Goal: Transaction & Acquisition: Obtain resource

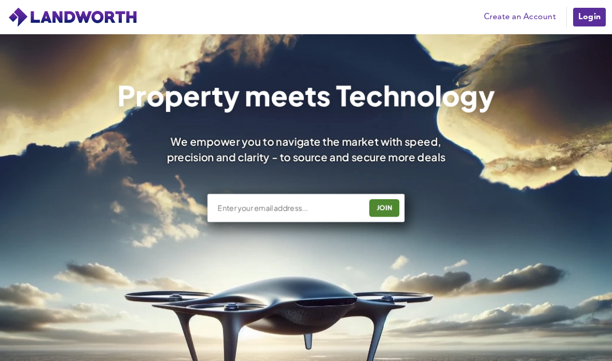
scroll to position [12, 0]
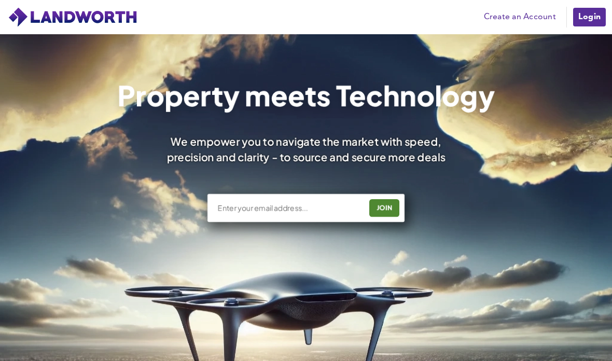
click at [234, 212] on input "text" at bounding box center [289, 208] width 145 height 10
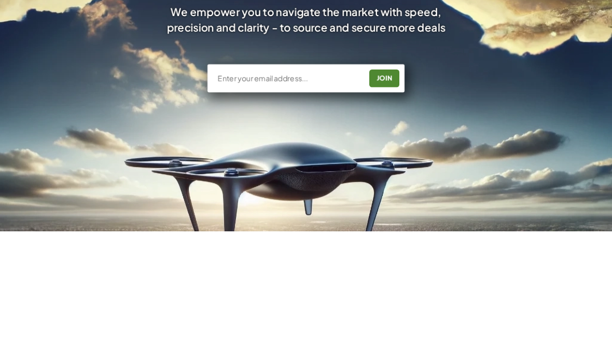
type input "h"
type input "g.navarra2003@gmail.com"
click at [382, 200] on div "JOIN" at bounding box center [384, 208] width 24 height 17
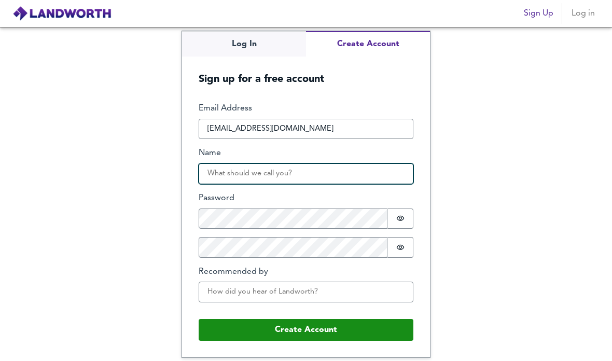
click at [383, 184] on input "Name" at bounding box center [306, 173] width 215 height 21
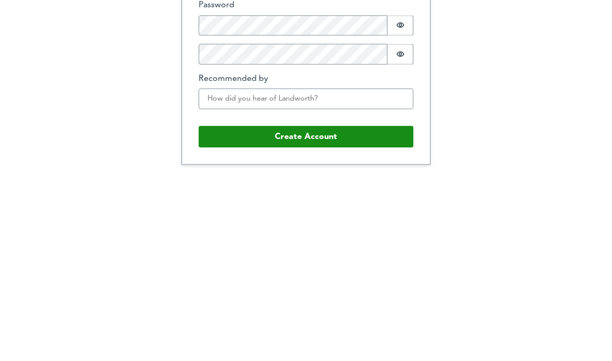
type input "Giuseppe"
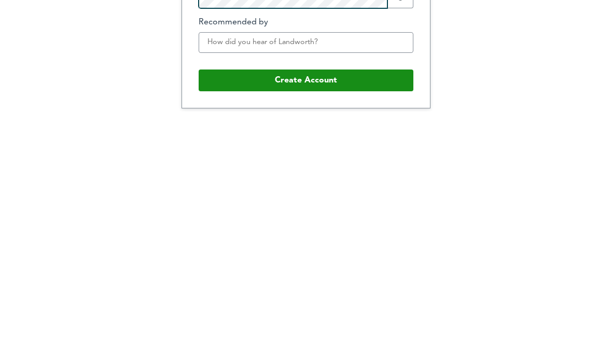
scroll to position [16, 0]
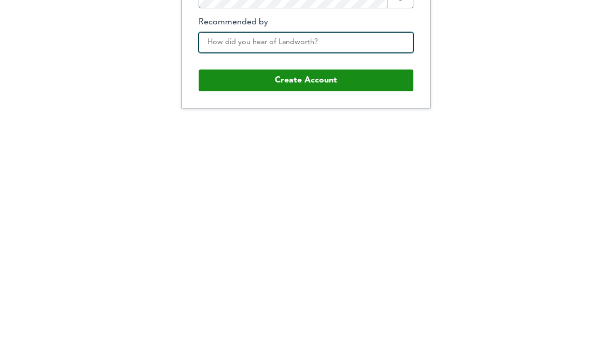
click at [350, 282] on input "Recommended by" at bounding box center [306, 292] width 215 height 21
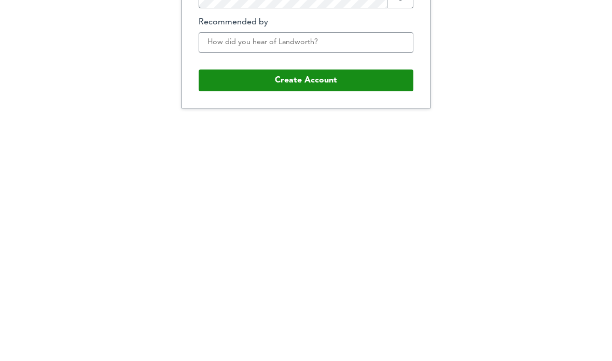
click at [355, 319] on button "Create Account" at bounding box center [306, 330] width 215 height 22
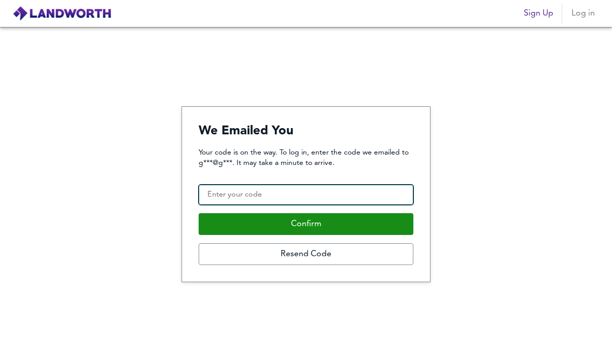
click at [340, 185] on input "Confirmation Code" at bounding box center [306, 195] width 215 height 21
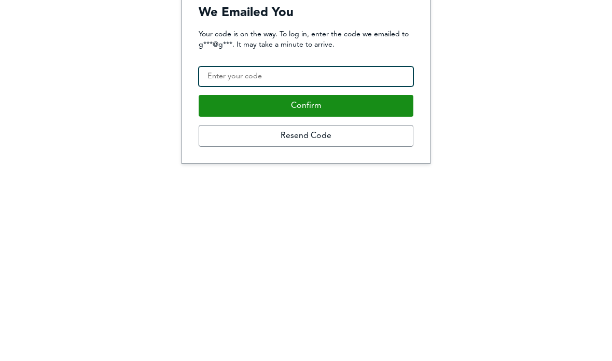
click at [354, 185] on input "Confirmation Code" at bounding box center [306, 195] width 215 height 21
paste input "978111"
type input "978111"
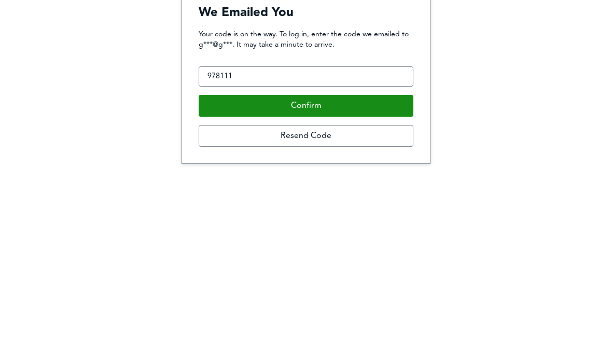
click at [354, 213] on button "Confirm" at bounding box center [306, 224] width 215 height 22
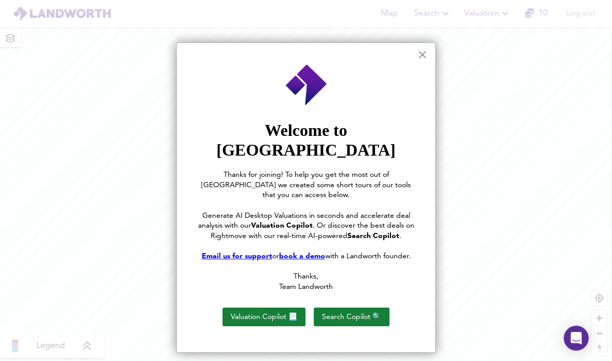
click at [422, 54] on button "×" at bounding box center [422, 54] width 10 height 17
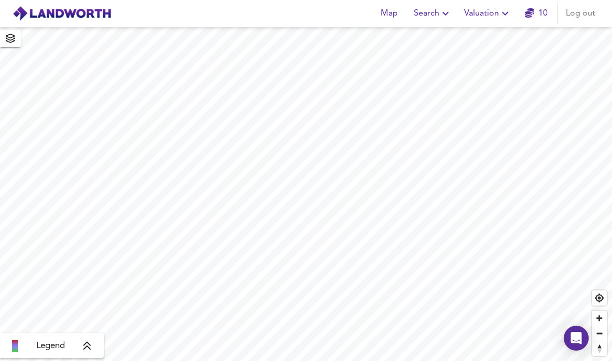
click at [575, 328] on div "Open Intercom Messenger" at bounding box center [576, 338] width 25 height 25
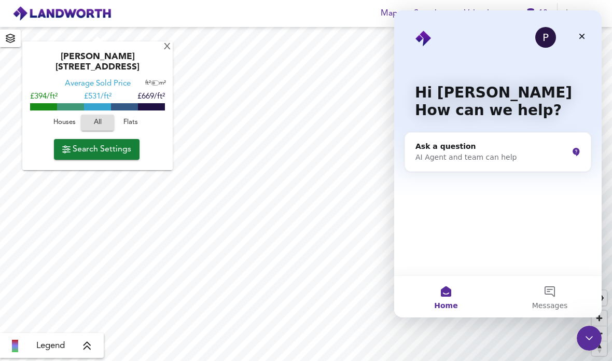
click at [577, 36] on div "Close" at bounding box center [582, 36] width 19 height 19
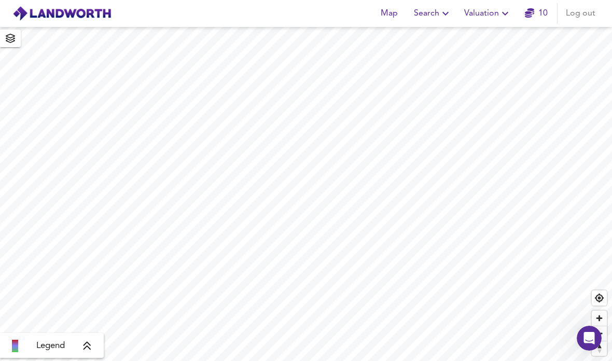
click at [17, 40] on span "button" at bounding box center [10, 38] width 17 height 15
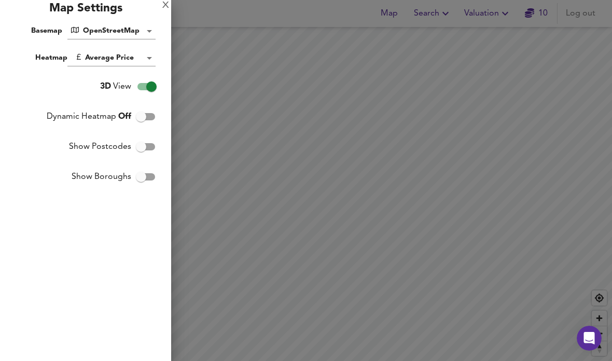
click at [105, 24] on body "Map Search Valuation 10 Log out X Alicia Avenue, HA3 8HS Average Sold Price ft²…" at bounding box center [306, 180] width 612 height 361
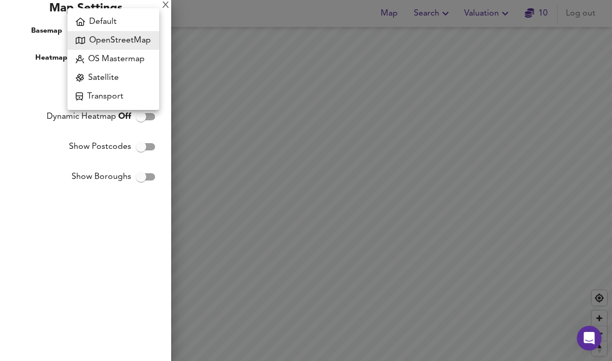
click at [95, 24] on li "Default" at bounding box center [113, 21] width 92 height 19
type input "hybrid"
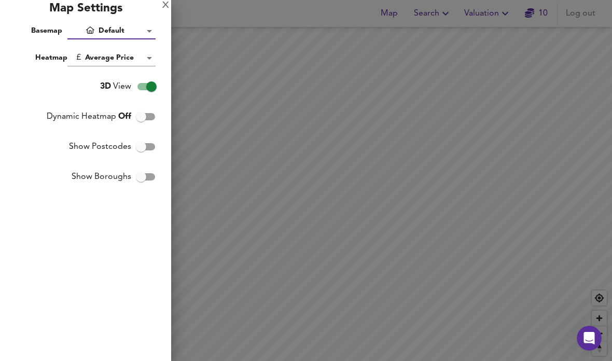
click at [169, 9] on div "X" at bounding box center [165, 5] width 7 height 7
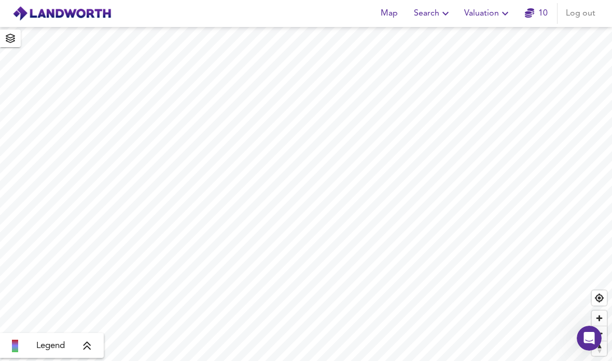
click at [497, 17] on span "Valuation" at bounding box center [487, 13] width 47 height 15
click at [14, 39] on icon "button" at bounding box center [10, 38] width 9 height 9
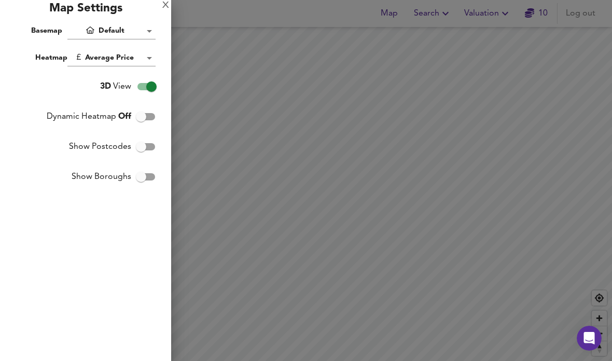
click at [94, 33] on body "Map Search Valuation 10 Log out X Alicia Avenue, HA3 8HS Average Sold Price ft²…" at bounding box center [306, 180] width 612 height 361
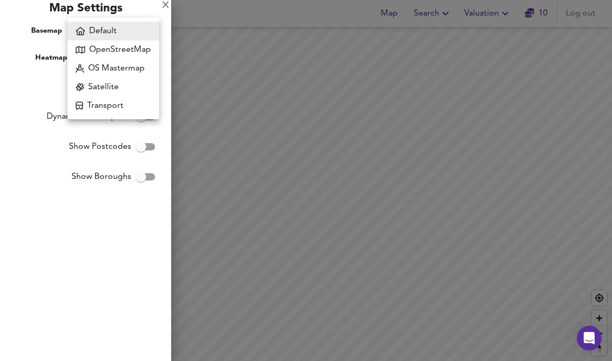
click at [90, 22] on li "Default" at bounding box center [113, 31] width 92 height 19
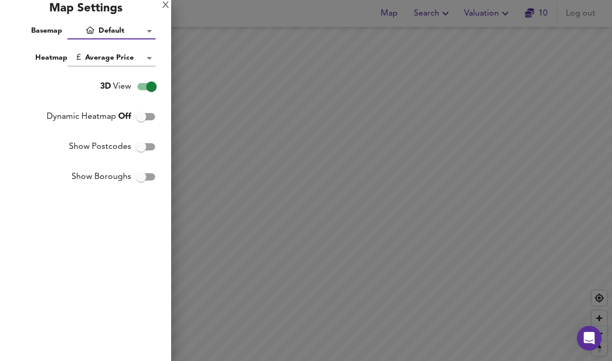
click at [143, 116] on input "Dynamic Heatmap Off" at bounding box center [140, 117] width 59 height 20
checkbox input "true"
click at [164, 9] on div "X" at bounding box center [165, 5] width 7 height 7
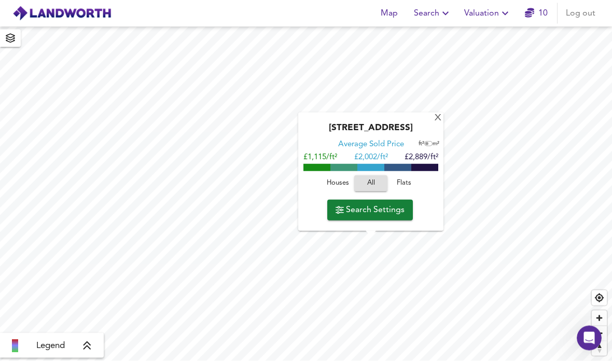
scroll to position [9, 0]
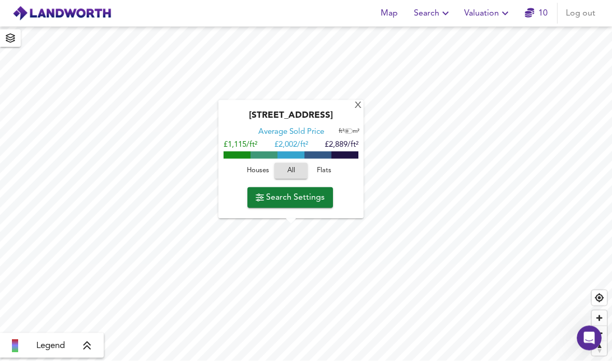
click at [359, 101] on div "X" at bounding box center [358, 106] width 9 height 10
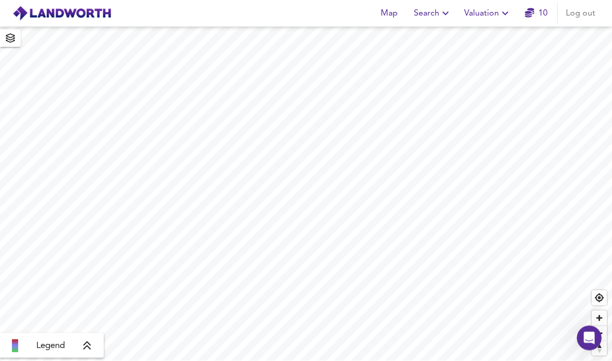
scroll to position [9, 0]
click at [16, 31] on span "button" at bounding box center [10, 38] width 17 height 15
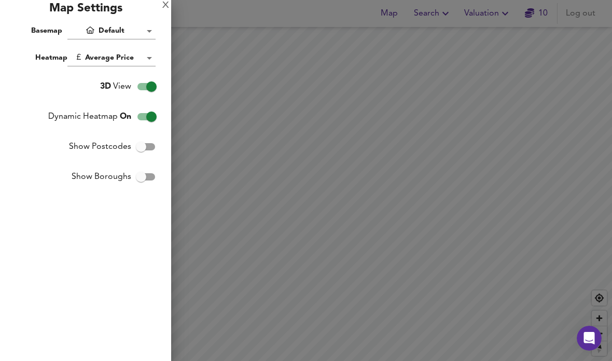
click at [92, 23] on body "Map Search Valuation 10 Log out Legend X Map Settings Basemap Default hybrid He…" at bounding box center [306, 180] width 612 height 361
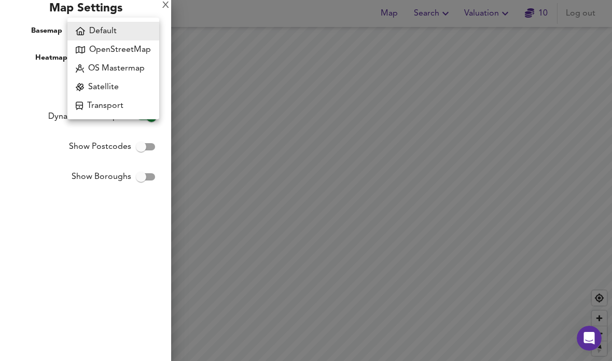
click at [99, 66] on li "OS Mastermap" at bounding box center [113, 68] width 92 height 19
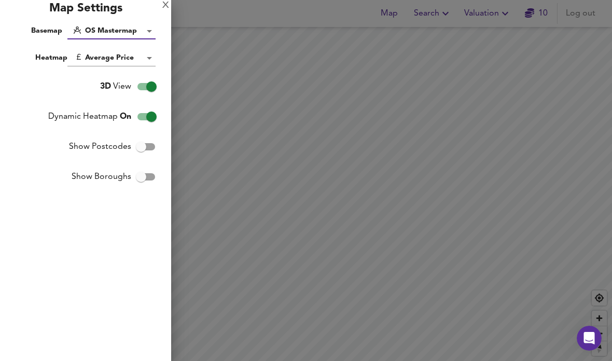
click at [94, 29] on body "Map Search Valuation 10 Log out Legend X Map Settings Basemap OS Mastermap mast…" at bounding box center [306, 180] width 612 height 361
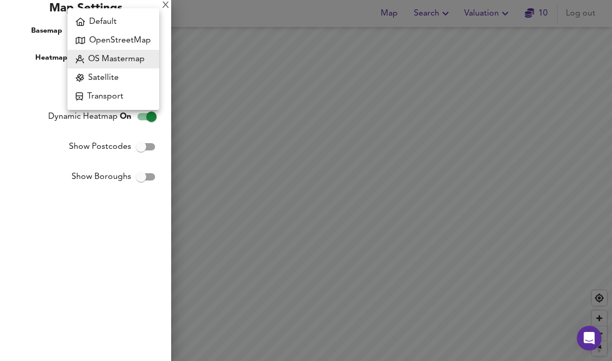
click at [96, 73] on li "Satellite" at bounding box center [113, 77] width 92 height 19
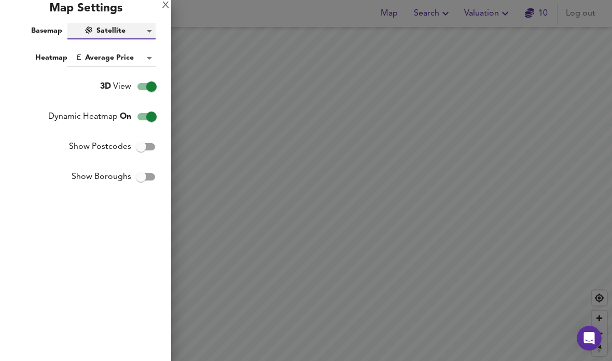
type input "satellite"
click at [149, 87] on input "3D View" at bounding box center [151, 87] width 59 height 20
checkbox input "false"
click at [106, 26] on body "Map Search Valuation 10 Log out Legend X Map Settings Basemap Satellite satelli…" at bounding box center [306, 180] width 612 height 361
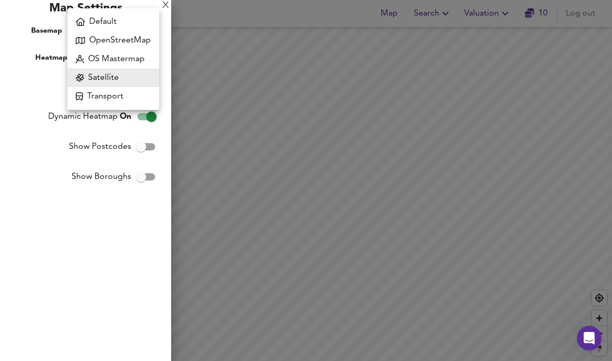
click at [89, 21] on li "Default" at bounding box center [113, 21] width 92 height 19
type input "hybrid"
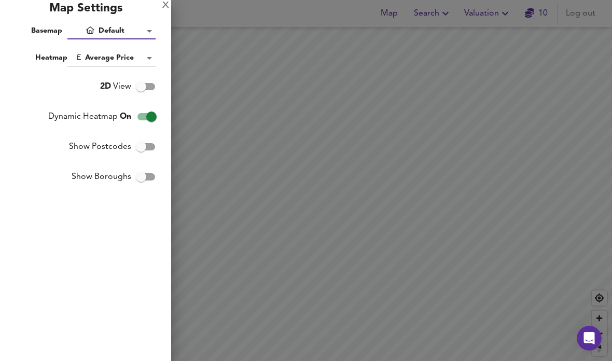
click at [164, 9] on div "X" at bounding box center [165, 5] width 7 height 7
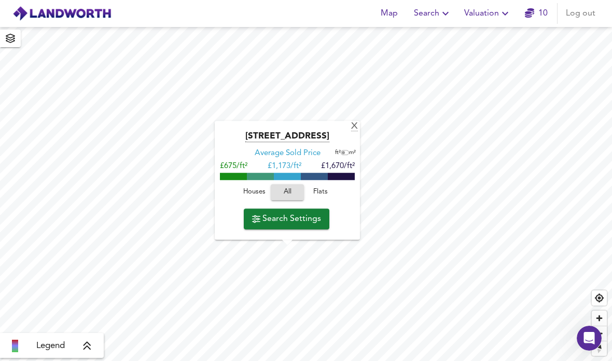
click at [345, 150] on input "checkbox" at bounding box center [344, 152] width 16 height 5
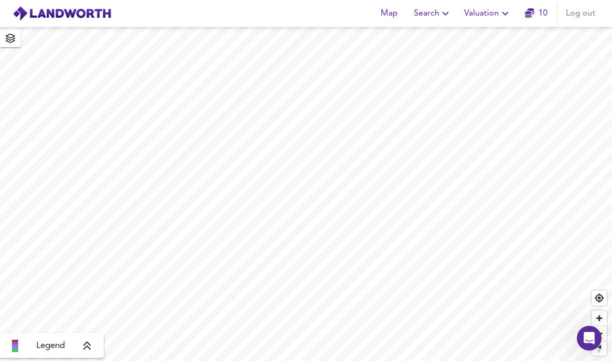
scroll to position [0, 0]
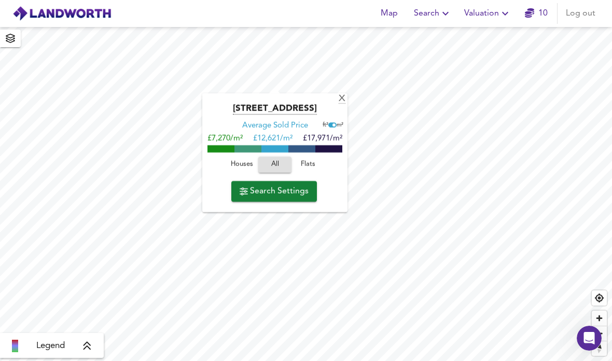
click at [331, 127] on input "checkbox" at bounding box center [334, 124] width 16 height 5
checkbox input "false"
click at [304, 166] on span "Flats" at bounding box center [308, 165] width 28 height 12
click at [271, 166] on span "All" at bounding box center [275, 165] width 28 height 12
click at [313, 165] on span "Flats" at bounding box center [308, 165] width 28 height 12
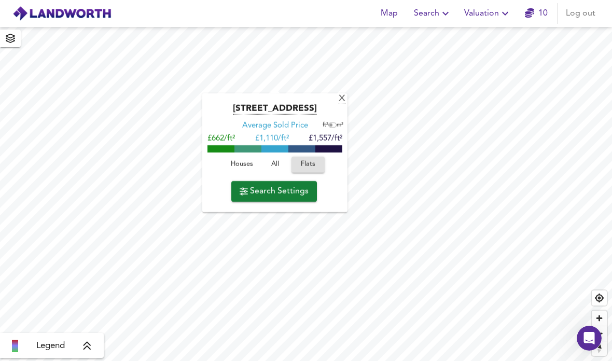
click at [290, 194] on span "Search Settings" at bounding box center [274, 191] width 69 height 15
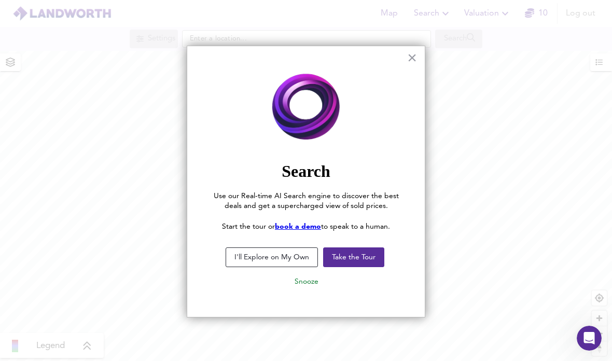
click at [357, 255] on button "Take the Tour" at bounding box center [353, 257] width 61 height 20
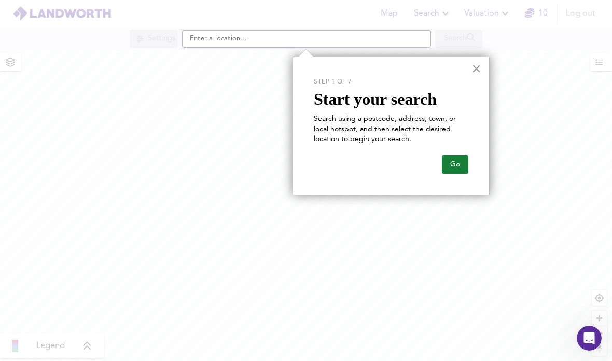
click at [455, 160] on button "Go" at bounding box center [455, 164] width 26 height 19
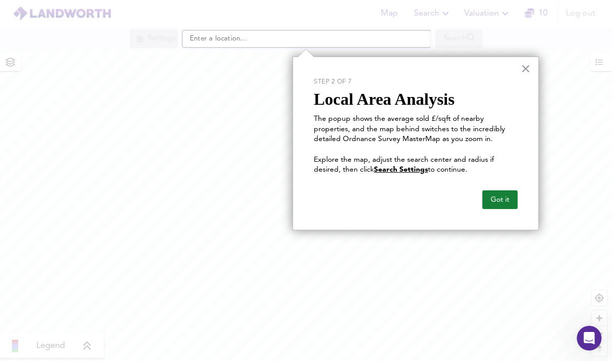
click at [500, 196] on button "Got it" at bounding box center [499, 199] width 35 height 19
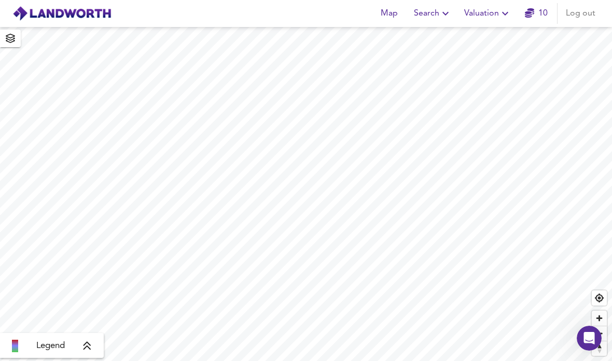
click at [10, 32] on span "button" at bounding box center [10, 38] width 17 height 15
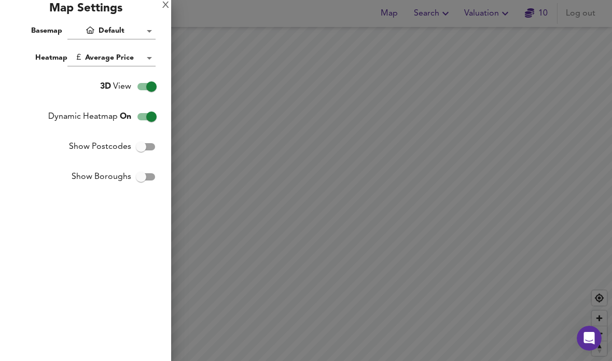
click at [143, 88] on input "3D View" at bounding box center [151, 87] width 59 height 20
checkbox input "false"
click at [152, 178] on input "Show Boroughs" at bounding box center [140, 177] width 59 height 20
click at [144, 50] on body "Map Search Valuation 10 Log out Legend X Map Settings Basemap Default hybrid He…" at bounding box center [306, 180] width 612 height 361
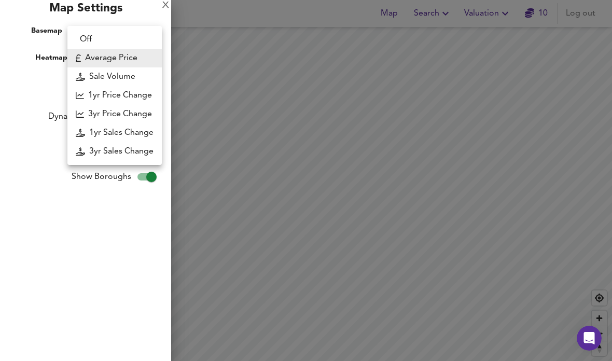
click at [232, 87] on div at bounding box center [306, 180] width 612 height 361
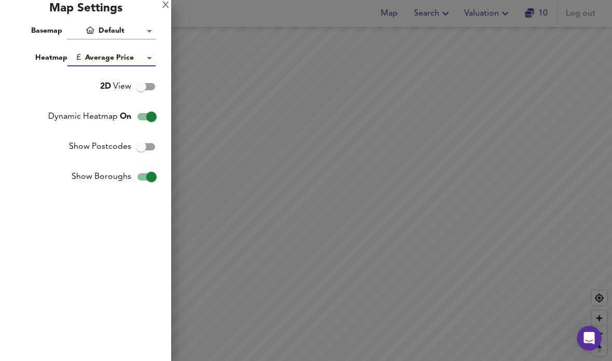
click at [163, 3] on div "X" at bounding box center [165, 5] width 7 height 7
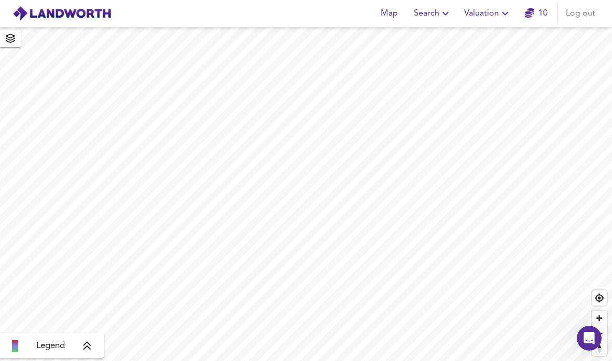
click at [12, 34] on icon "button" at bounding box center [10, 38] width 10 height 9
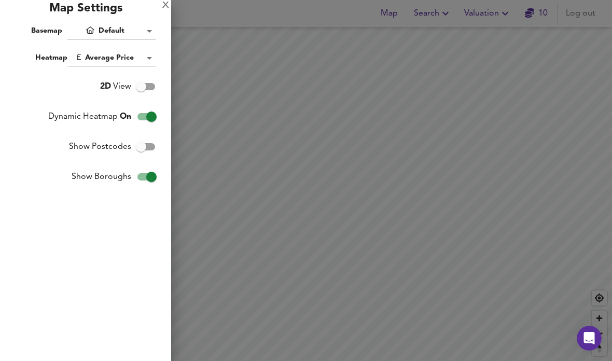
click at [142, 178] on input "Show Boroughs" at bounding box center [151, 177] width 59 height 20
checkbox input "false"
click at [101, 27] on body "Map Search Valuation 10 Log out Legend X Map Settings Basemap Default hybrid He…" at bounding box center [306, 180] width 612 height 361
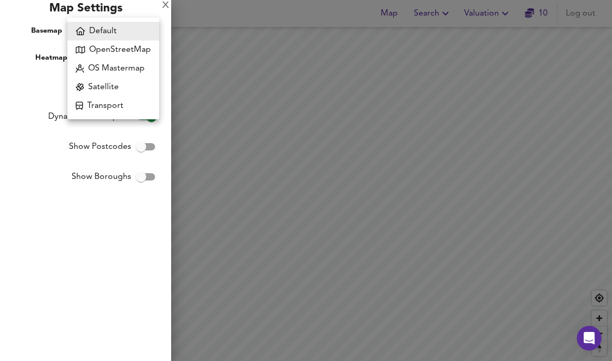
click at [99, 85] on li "Satellite" at bounding box center [113, 87] width 92 height 19
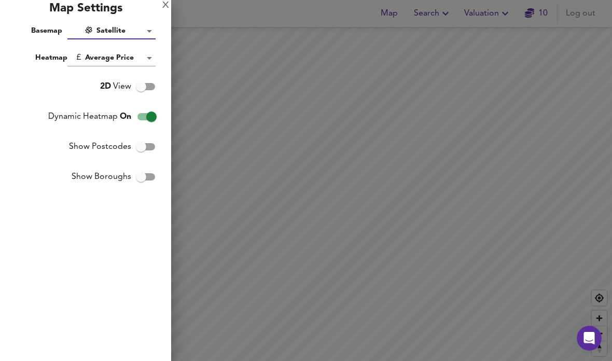
click at [163, 9] on div "X" at bounding box center [165, 5] width 7 height 7
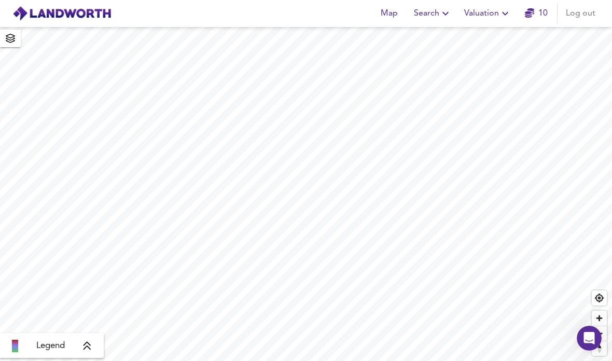
click at [15, 30] on button "button" at bounding box center [10, 39] width 21 height 18
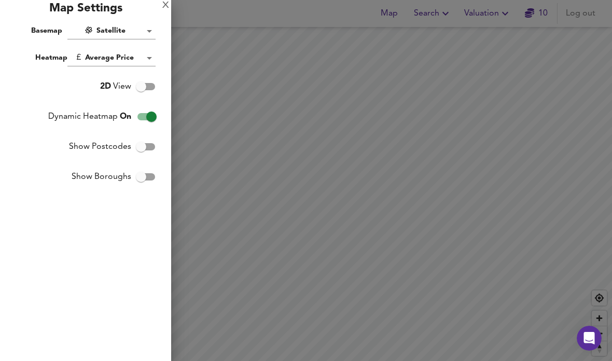
click at [101, 25] on body "Map Search Valuation 10 Log out Legend X Map Settings Basemap Satellite satelli…" at bounding box center [306, 180] width 612 height 361
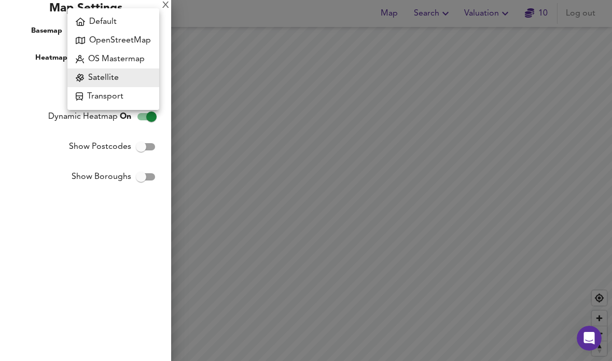
click at [92, 29] on li "Default" at bounding box center [113, 21] width 92 height 19
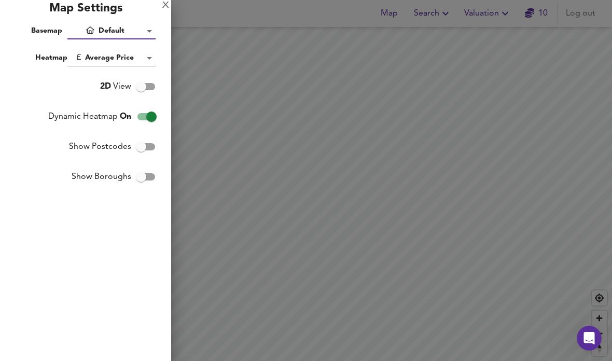
click at [93, 34] on body "Map Search Valuation 10 Log out Legend X Map Settings Basemap Default hybrid He…" at bounding box center [306, 180] width 612 height 361
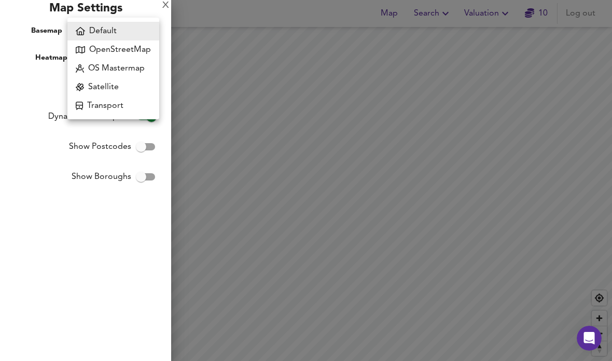
click at [97, 63] on li "OS Mastermap" at bounding box center [113, 68] width 92 height 19
type input "mastermap"
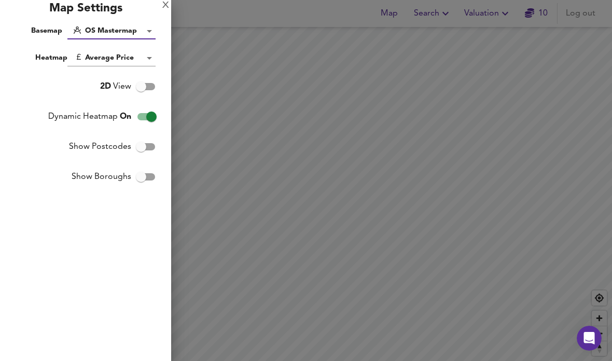
click at [358, 179] on div at bounding box center [306, 180] width 612 height 361
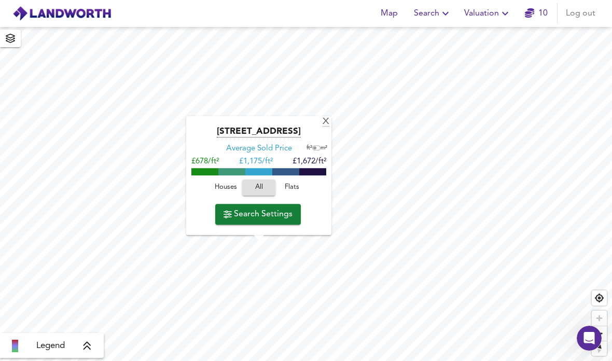
click at [321, 125] on div "Nutford Place, W1H 5YL Average Sold Price ft² m² £678/ft² £ 1,175/ft² £1,672/ft…" at bounding box center [258, 175] width 145 height 119
click at [322, 124] on div "X" at bounding box center [326, 122] width 9 height 10
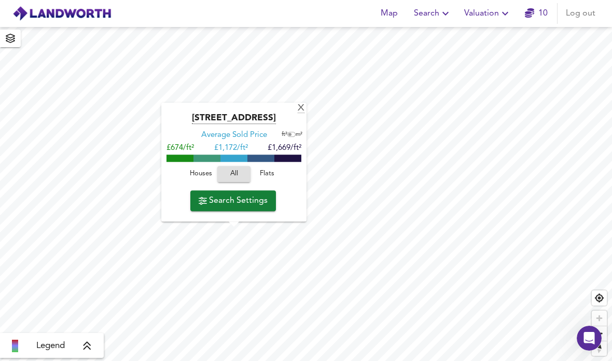
click at [252, 197] on span "Search Settings" at bounding box center [233, 200] width 69 height 15
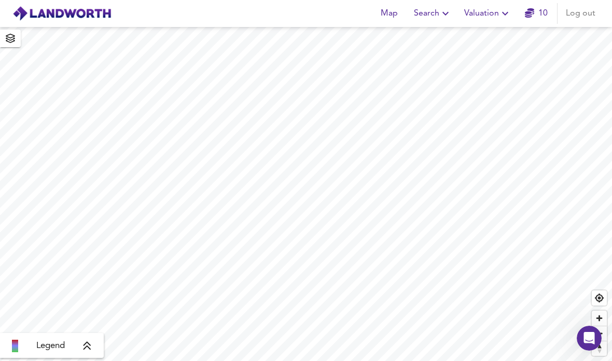
click at [19, 34] on button "button" at bounding box center [10, 39] width 21 height 18
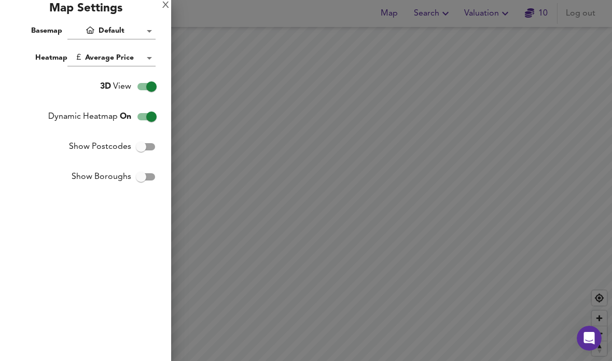
click at [145, 87] on input "3D View" at bounding box center [151, 87] width 59 height 20
checkbox input "false"
click at [119, 33] on body "Map Search Valuation 10 Log out Legend X Map Settings Basemap Default hybrid He…" at bounding box center [306, 180] width 612 height 361
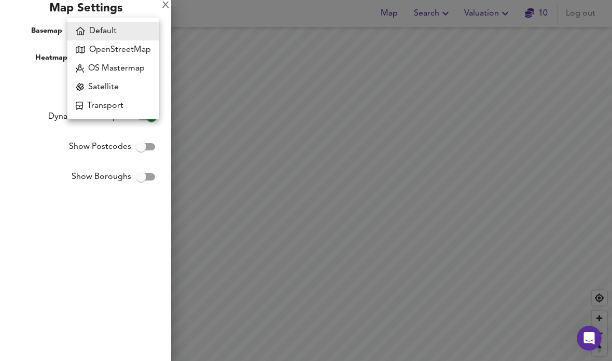
click at [92, 69] on li "OS Mastermap" at bounding box center [113, 68] width 92 height 19
type input "mastermap"
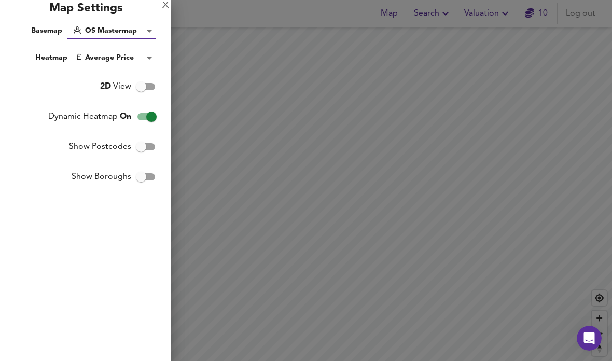
click at [164, 9] on div "X" at bounding box center [165, 5] width 7 height 7
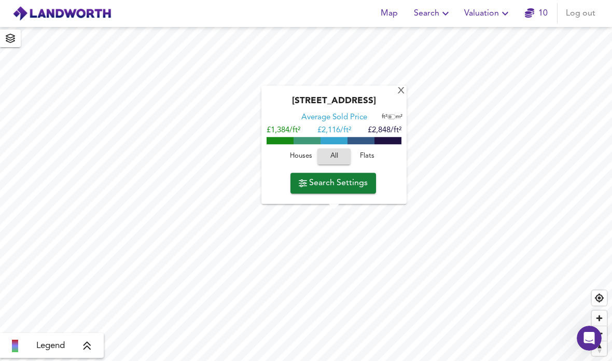
click at [351, 187] on span "Search Settings" at bounding box center [333, 183] width 69 height 15
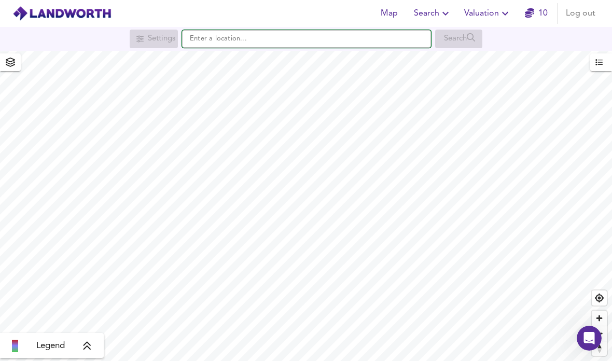
click at [207, 45] on input "text" at bounding box center [306, 39] width 249 height 18
click at [348, 35] on input "32a Cumberland mansion" at bounding box center [306, 39] width 249 height 18
click at [345, 38] on input "32a Cumberland mansion" at bounding box center [306, 39] width 249 height 18
type input "3"
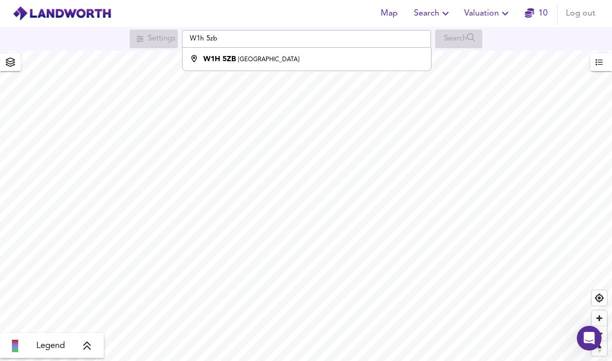
click at [313, 62] on div "W1H 5ZB London" at bounding box center [304, 59] width 238 height 10
type input "London W1H 5ZB"
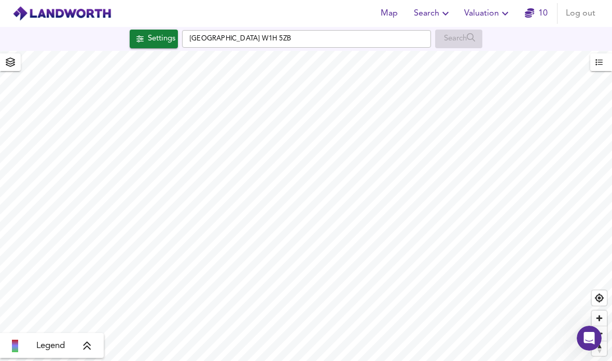
checkbox input "false"
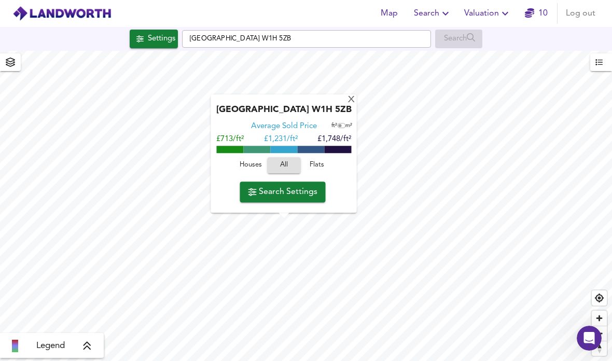
click at [319, 169] on span "Flats" at bounding box center [317, 166] width 28 height 12
click at [289, 163] on span "All" at bounding box center [284, 166] width 28 height 12
click at [321, 167] on span "Flats" at bounding box center [317, 166] width 28 height 12
click at [351, 97] on div "X" at bounding box center [351, 100] width 9 height 10
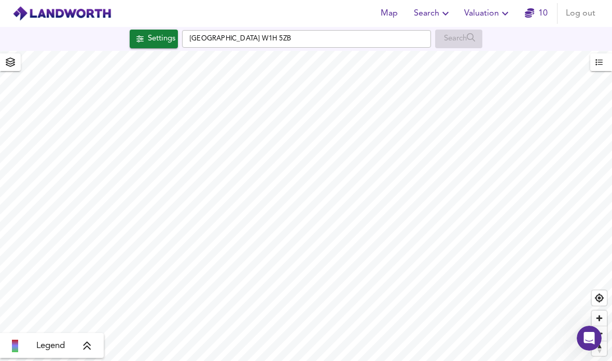
click at [136, 38] on icon "button" at bounding box center [139, 38] width 7 height 7
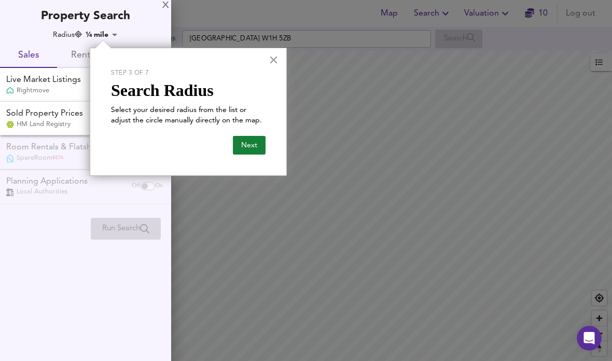
click at [327, 204] on div at bounding box center [306, 180] width 612 height 361
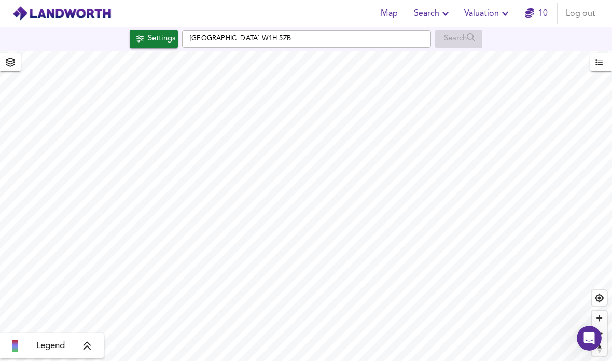
click at [148, 39] on div "Settings" at bounding box center [161, 38] width 27 height 13
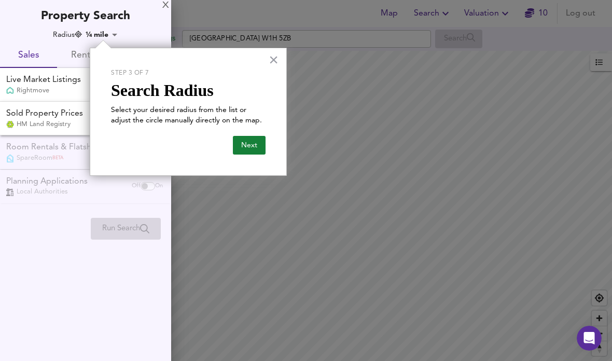
click at [242, 139] on button "Next" at bounding box center [249, 145] width 33 height 19
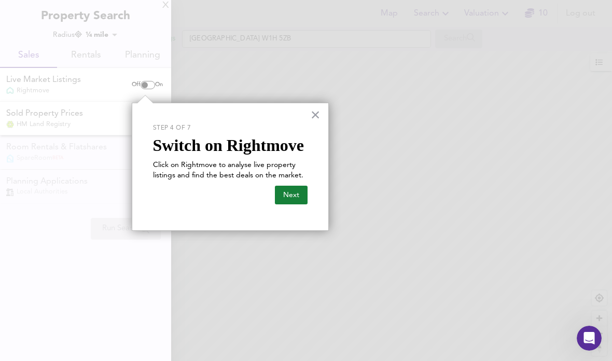
click at [299, 199] on button "Next" at bounding box center [291, 195] width 33 height 19
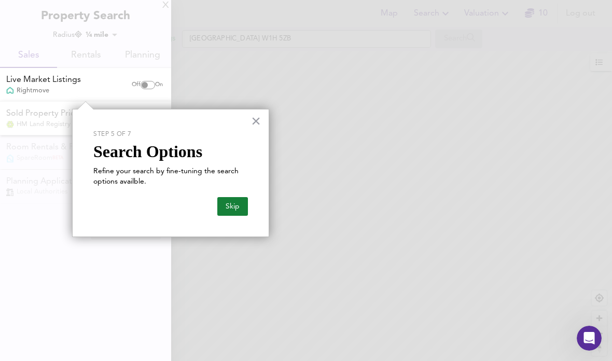
click at [241, 200] on button "Skip" at bounding box center [232, 206] width 31 height 19
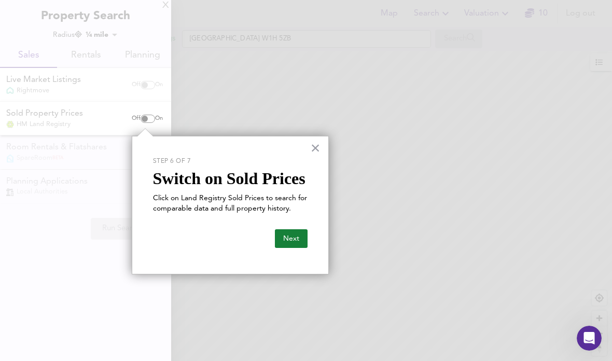
click at [299, 234] on button "Next" at bounding box center [291, 238] width 33 height 19
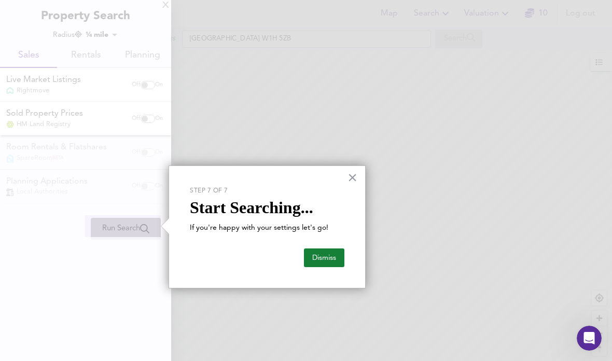
click at [326, 259] on button "Dismiss" at bounding box center [324, 257] width 40 height 19
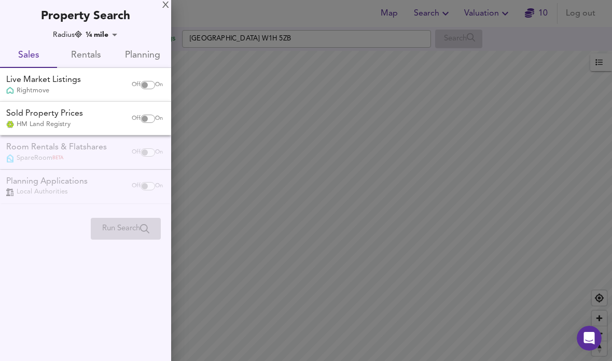
click at [137, 91] on div "Off On" at bounding box center [147, 85] width 44 height 21
checkbox input "true"
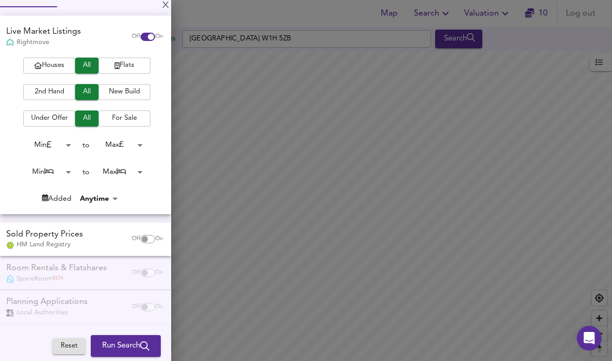
scroll to position [60, 0]
click at [151, 241] on input "checkbox" at bounding box center [144, 239] width 25 height 8
checkbox input "true"
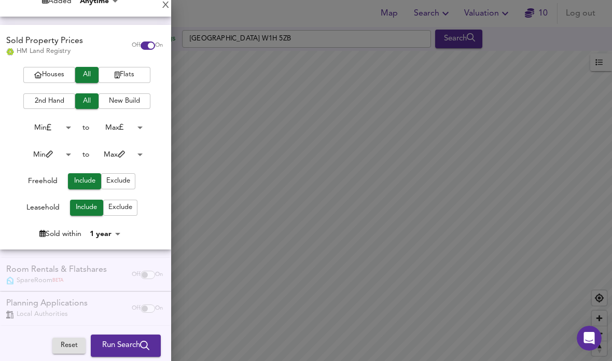
scroll to position [258, 0]
click at [148, 276] on div "Room Rentals & Flatshares SpareRoom BETA Off On" at bounding box center [85, 275] width 171 height 34
click at [144, 341] on icon "submit" at bounding box center [144, 345] width 9 height 9
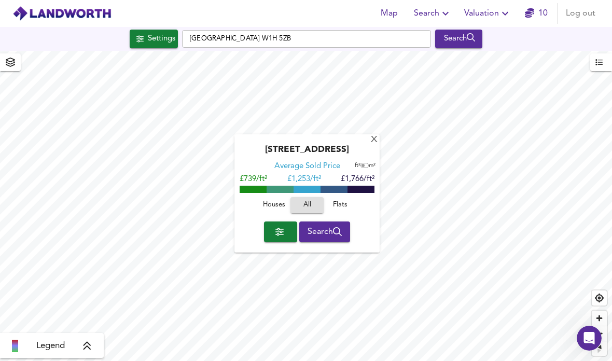
click at [367, 144] on div "Nutford Place, W1H 5YZ Average Sold Price ft² m² £739/ft² £ 1,253/ft² £1,766/ft…" at bounding box center [306, 193] width 145 height 118
click at [372, 144] on div "X" at bounding box center [374, 140] width 9 height 10
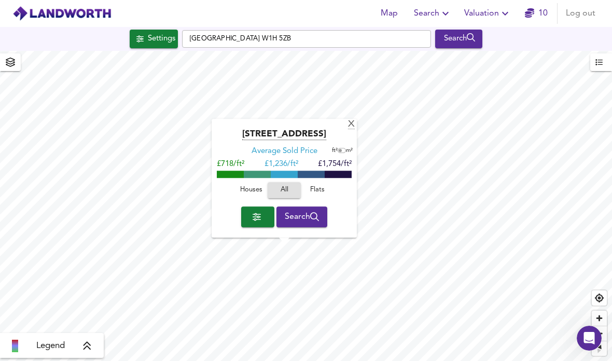
click at [348, 125] on div "X" at bounding box center [351, 125] width 9 height 10
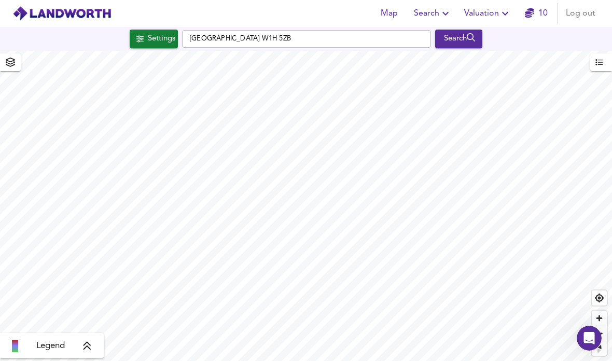
click at [499, 16] on icon "button" at bounding box center [505, 13] width 12 height 12
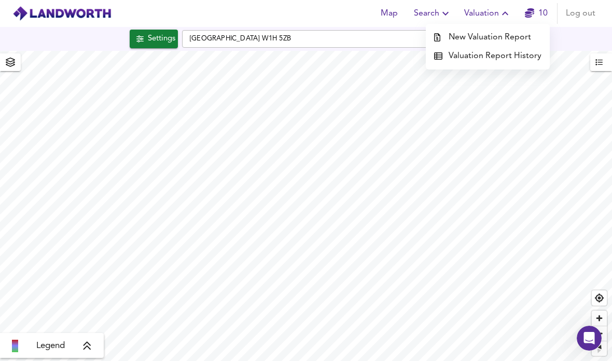
click at [438, 15] on span "Search" at bounding box center [433, 13] width 38 height 15
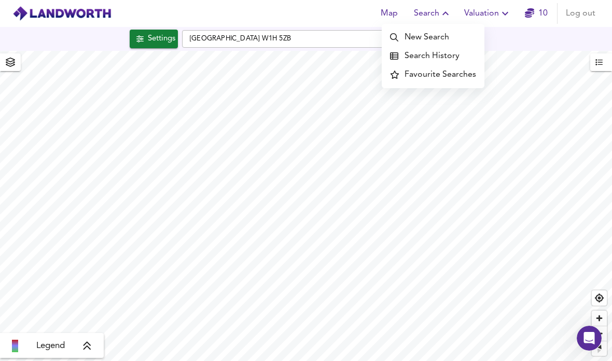
click at [493, 11] on span "Valuation" at bounding box center [487, 13] width 47 height 15
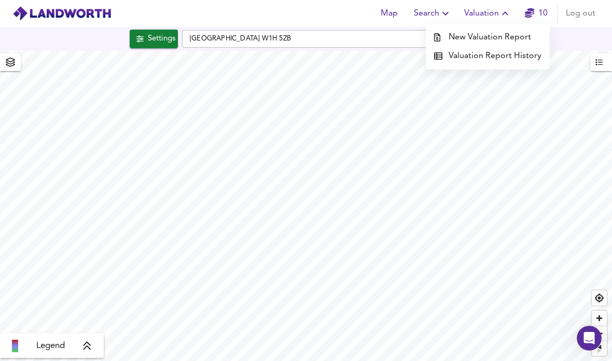
click at [495, 35] on li "New Valuation Report" at bounding box center [488, 37] width 124 height 19
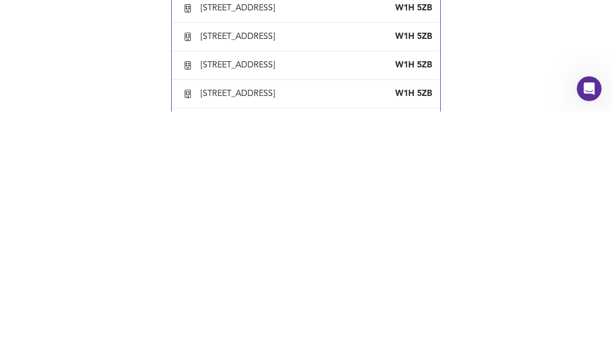
scroll to position [17, 0]
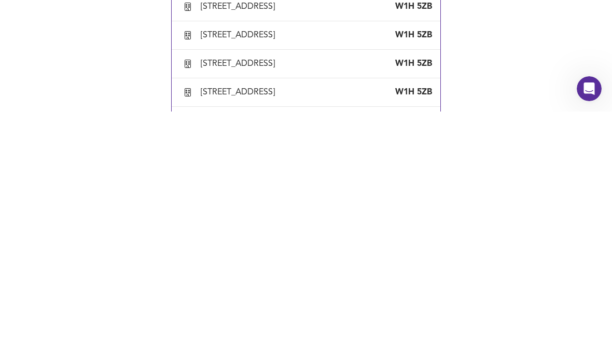
click at [279, 279] on div "Flat 32a, Cumberland Mansions, Nutford Place, London, City Of Westminster" at bounding box center [240, 284] width 78 height 11
type input "Flat 32a, Cumberland Mansions, Nutford Place, London, City Of Westminster"
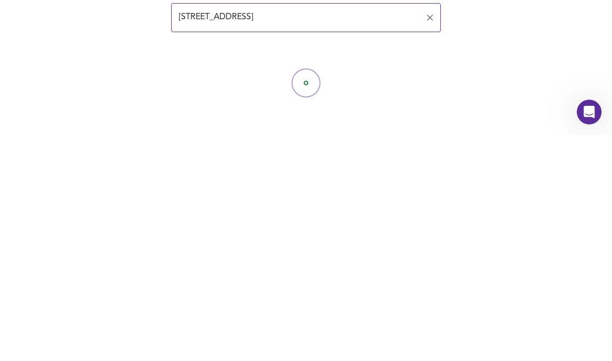
click at [63, 257] on div at bounding box center [306, 309] width 612 height 104
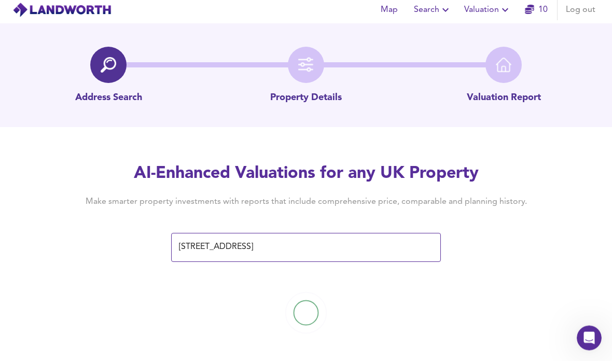
scroll to position [0, 0]
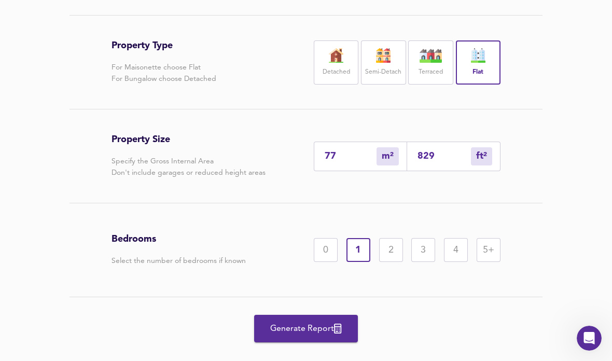
scroll to position [231, 0]
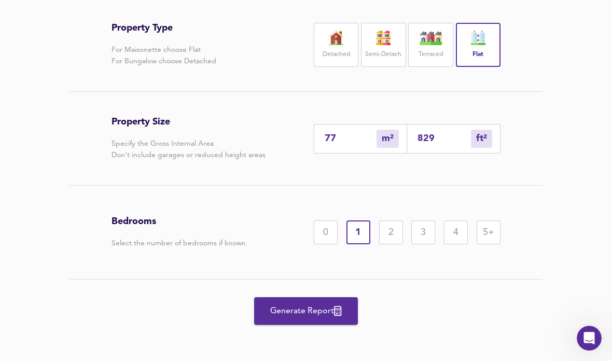
click at [443, 144] on input "829" at bounding box center [443, 138] width 53 height 11
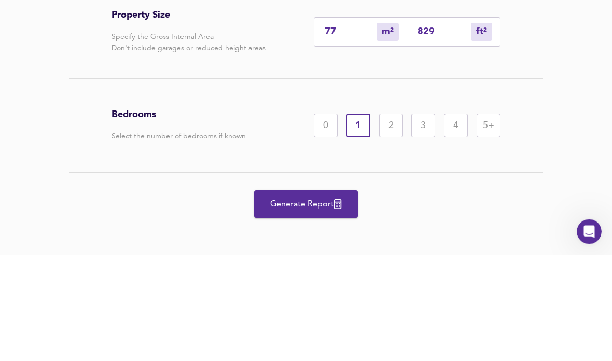
type input "1"
type input "6"
type input "61"
type input "57"
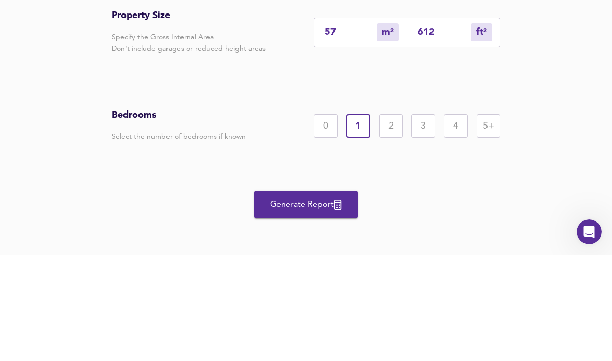
type input "612"
click at [71, 45] on div "Property Type For Maisonette choose Flat For Bungalow choose Detached Detached …" at bounding box center [306, 169] width 498 height 345
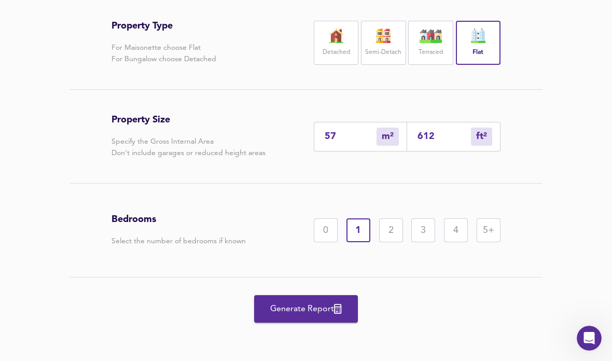
click at [326, 304] on span "Generate Report" at bounding box center [305, 309] width 83 height 15
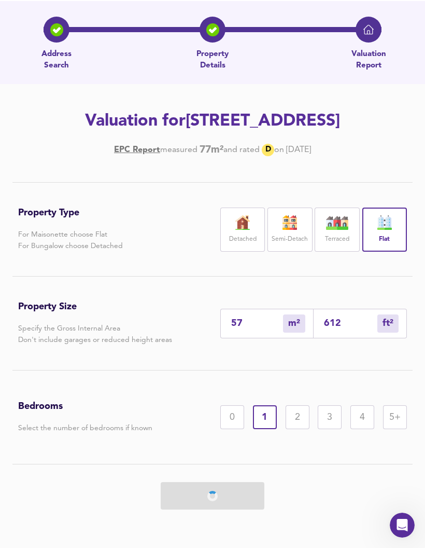
scroll to position [72, 0]
click at [302, 360] on div "2" at bounding box center [298, 417] width 24 height 24
click at [269, 360] on div "1" at bounding box center [265, 417] width 24 height 24
click at [234, 360] on div at bounding box center [212, 495] width 389 height 63
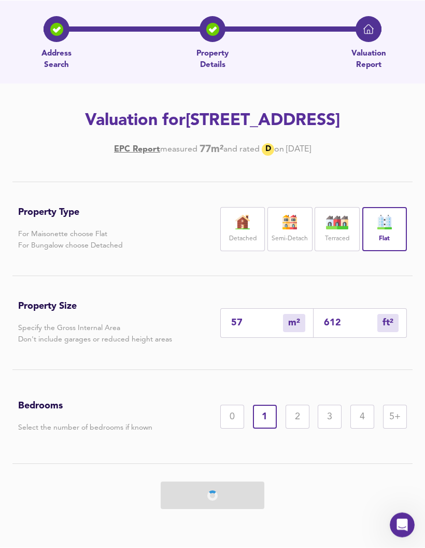
scroll to position [0, 0]
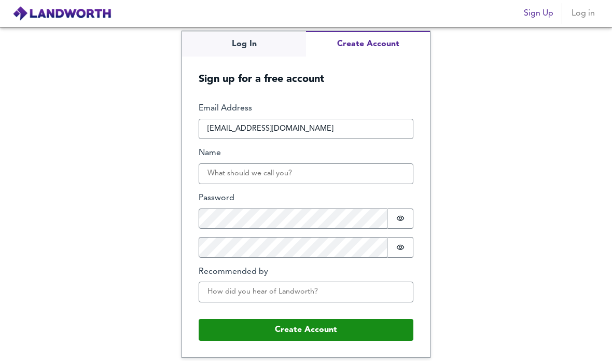
scroll to position [41, 0]
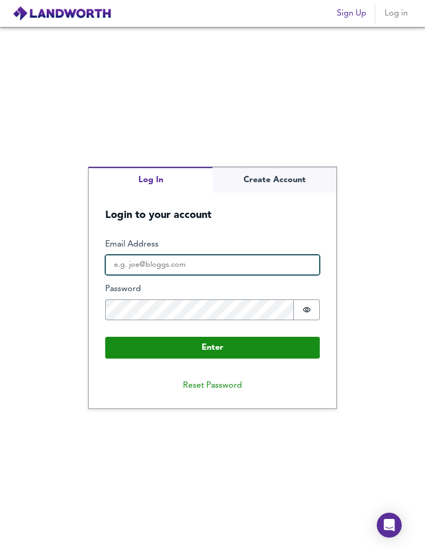
click at [277, 275] on input "Email Address" at bounding box center [212, 265] width 215 height 21
type input "[EMAIL_ADDRESS][DOMAIN_NAME]"
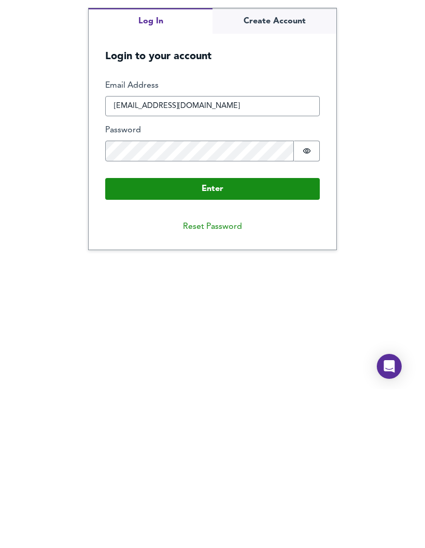
click at [244, 337] on button "Enter" at bounding box center [212, 348] width 215 height 22
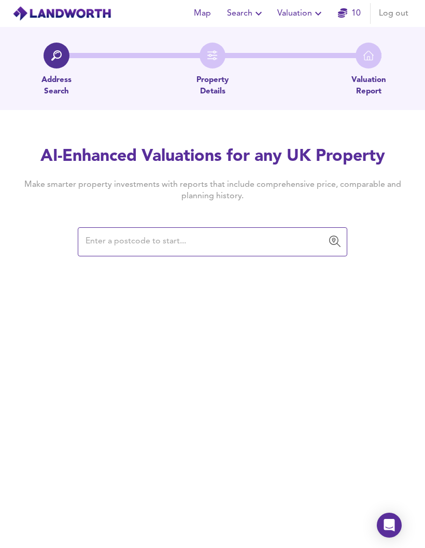
click at [280, 232] on input "text" at bounding box center [204, 242] width 245 height 20
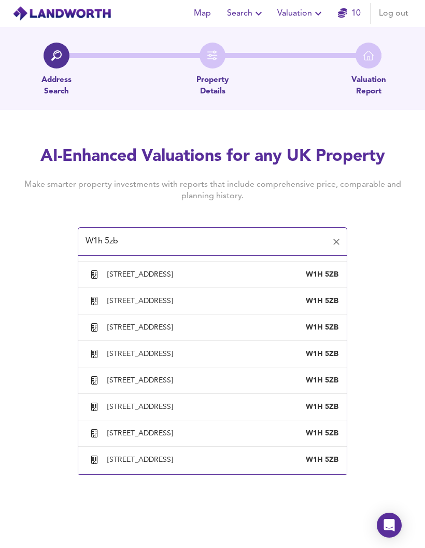
scroll to position [66, 0]
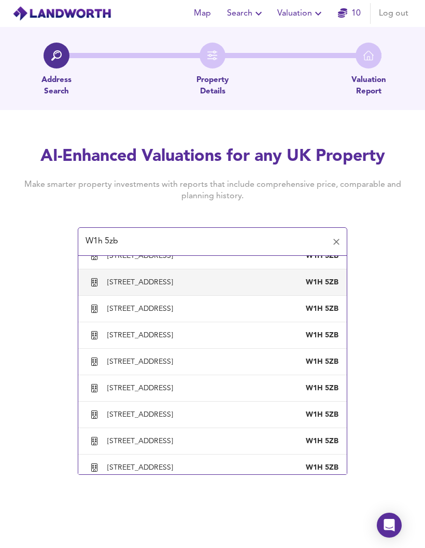
click at [177, 277] on div "Flat 32a, Cumberland Mansions, Nutford Place, London, City Of Westminster" at bounding box center [142, 281] width 70 height 9
type input "Flat 32a, Cumberland Mansions, Nutford Place, London, City Of Westminster"
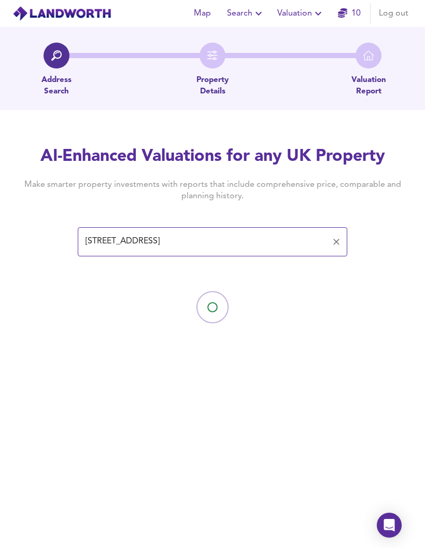
click at [397, 255] on div at bounding box center [212, 307] width 425 height 104
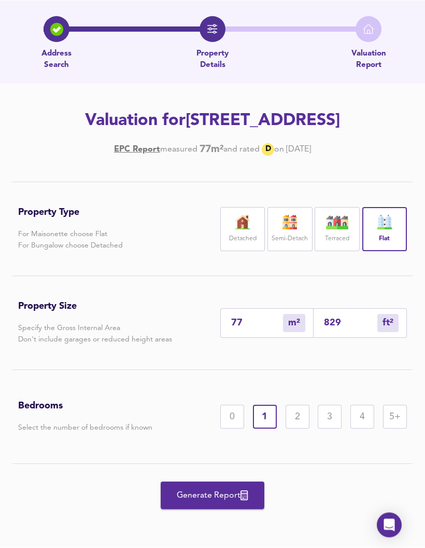
scroll to position [72, 0]
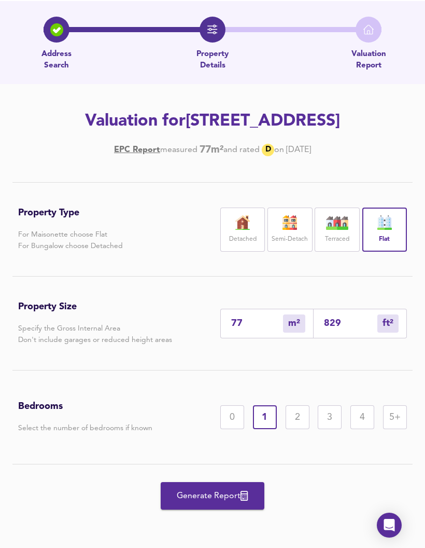
click at [357, 322] on input "829" at bounding box center [350, 323] width 53 height 11
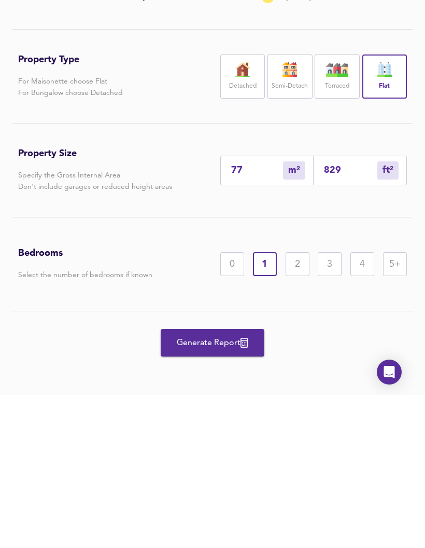
type input "82"
type input "1"
type input "8"
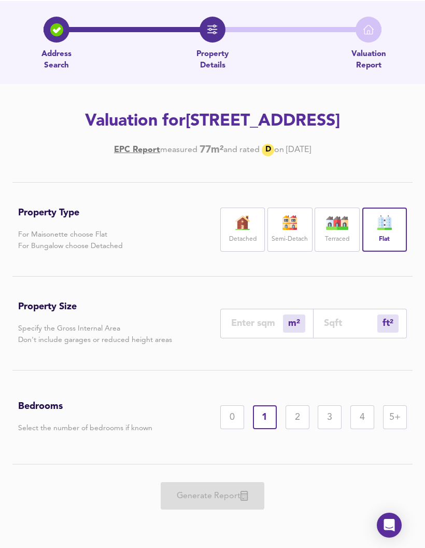
type input "6"
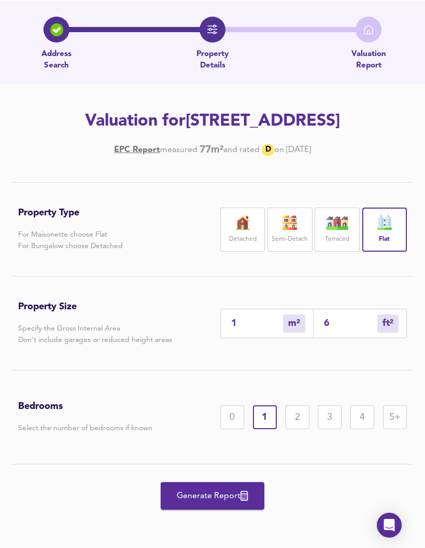
type input "6"
type input "61"
type input "57"
type input "612"
click at [383, 290] on div "Property Size Specify the Gross Internal Area Don't include garages or reduced …" at bounding box center [212, 322] width 389 height 93
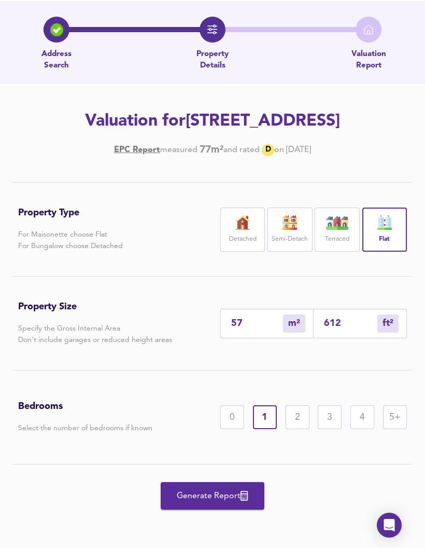
click at [236, 509] on button "Generate Report" at bounding box center [213, 495] width 104 height 27
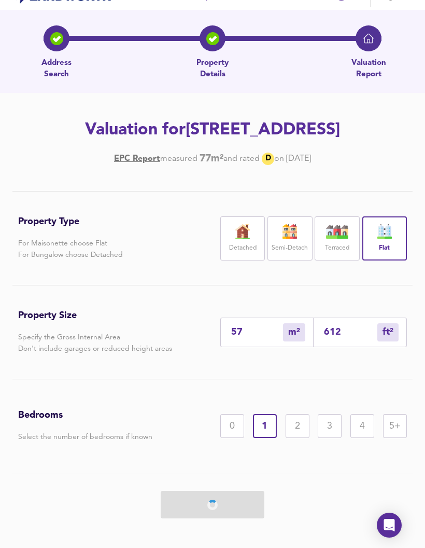
scroll to position [0, 0]
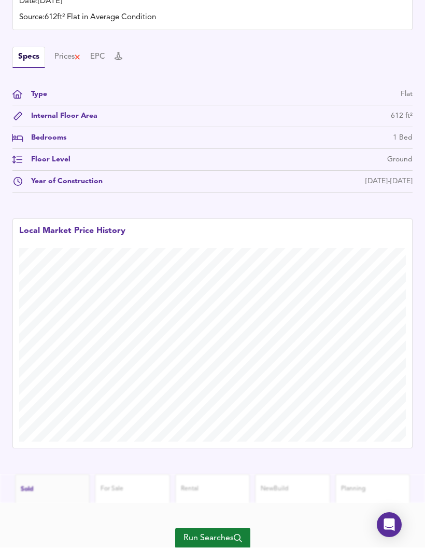
scroll to position [393, 0]
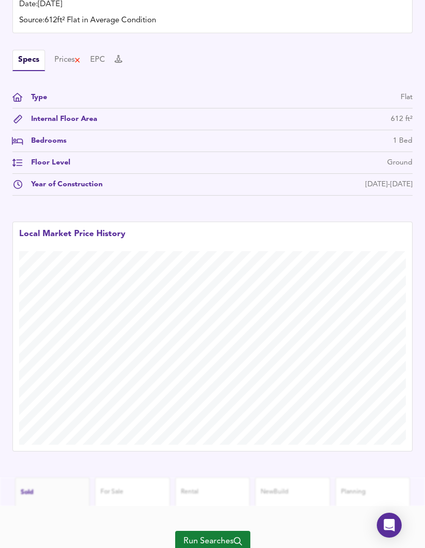
click at [230, 536] on span "Run Searches" at bounding box center [213, 541] width 59 height 15
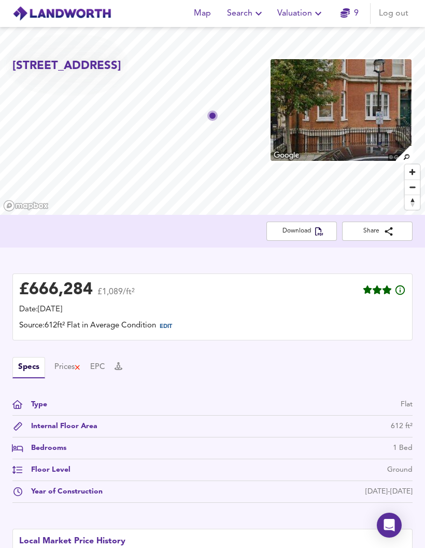
scroll to position [71, 0]
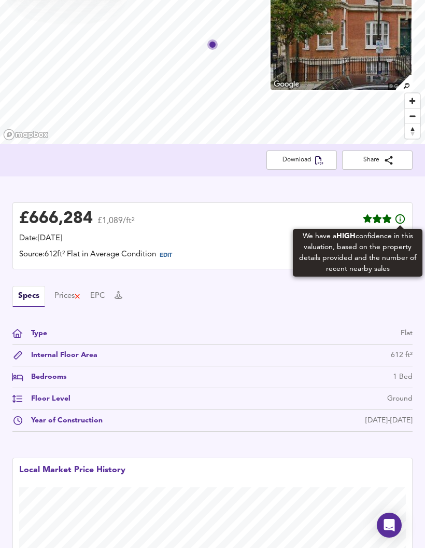
click at [395, 221] on icon at bounding box center [400, 218] width 11 height 11
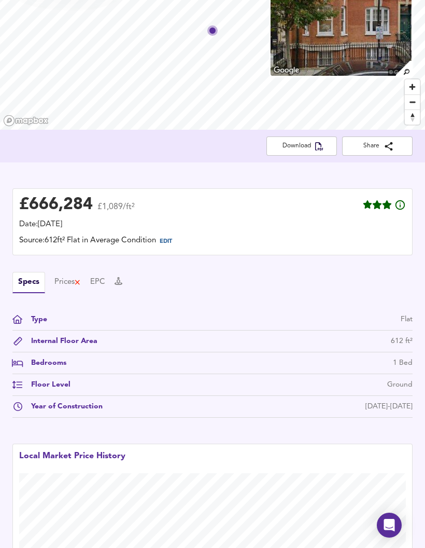
click at [370, 302] on div "Specs Prices EPC Type Flat Internal Floor Area 612 ft² Bedrooms 1 Bed Floor Lev…" at bounding box center [212, 345] width 400 height 146
click at [26, 382] on div "Floor Level" at bounding box center [47, 384] width 48 height 11
click at [48, 381] on div "Floor Level" at bounding box center [47, 384] width 48 height 11
click at [401, 388] on div "Ground" at bounding box center [399, 384] width 25 height 11
click at [68, 285] on div "Prices" at bounding box center [67, 281] width 26 height 11
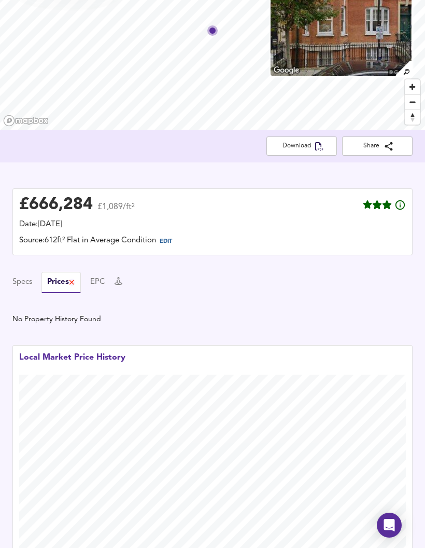
click at [98, 290] on div "Specs Prices EPC" at bounding box center [212, 282] width 400 height 21
click at [105, 278] on button "EPC" at bounding box center [97, 281] width 15 height 11
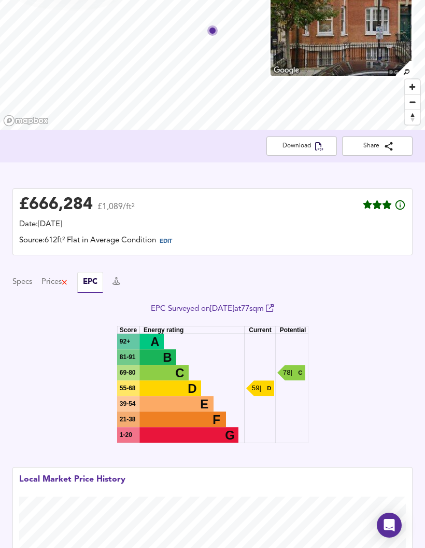
click at [113, 272] on div "Specs Prices EPC" at bounding box center [212, 282] width 400 height 21
click at [120, 281] on icon at bounding box center [117, 281] width 8 height 8
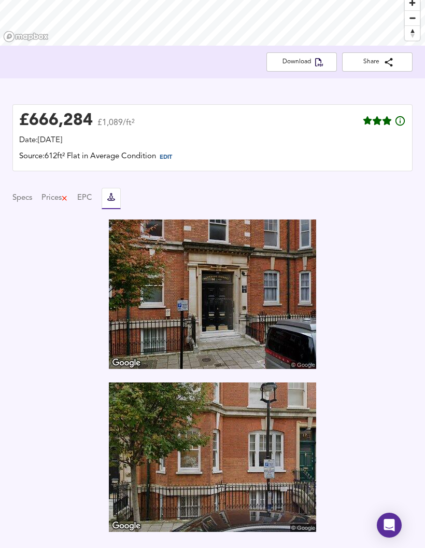
scroll to position [168, 0]
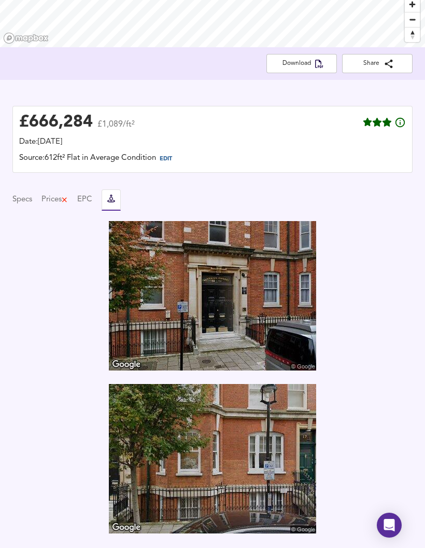
click at [168, 157] on span "EDIT" at bounding box center [166, 159] width 12 height 6
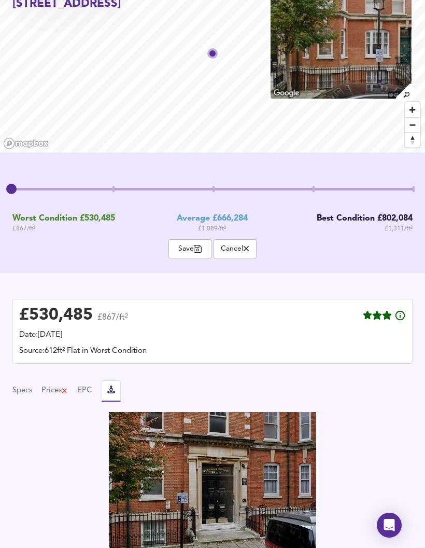
scroll to position [69, 0]
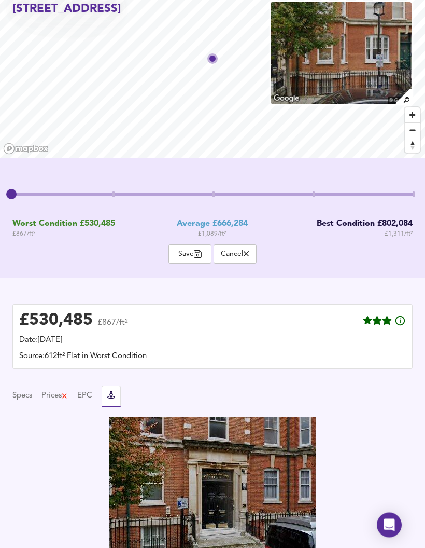
click at [237, 249] on span "Cancel" at bounding box center [235, 254] width 32 height 10
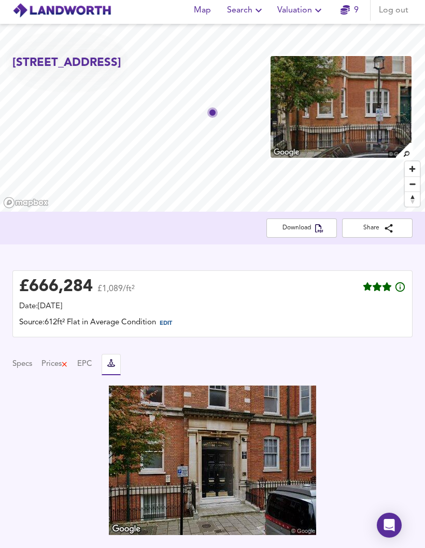
scroll to position [0, 0]
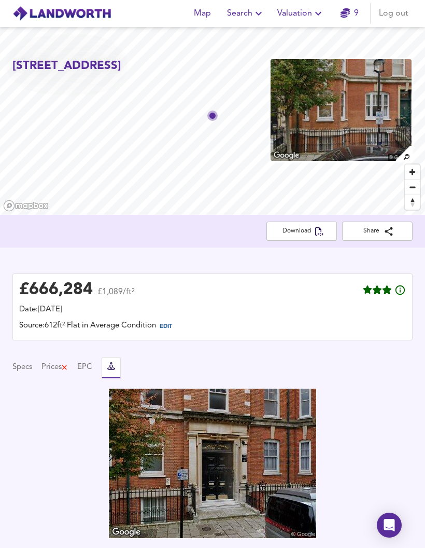
click at [316, 227] on icon "button" at bounding box center [319, 231] width 8 height 8
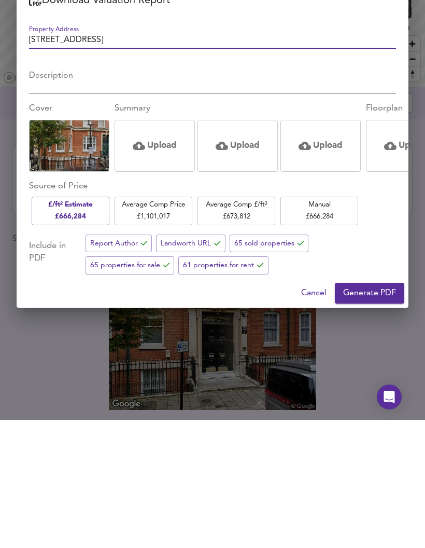
click at [373, 414] on span "Generate PDF" at bounding box center [369, 421] width 53 height 15
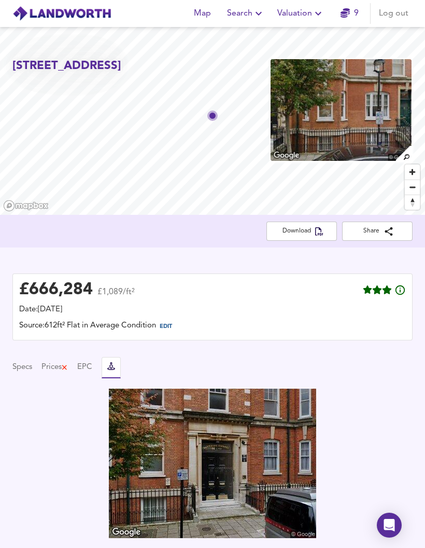
click at [314, 231] on span "Download" at bounding box center [302, 231] width 54 height 11
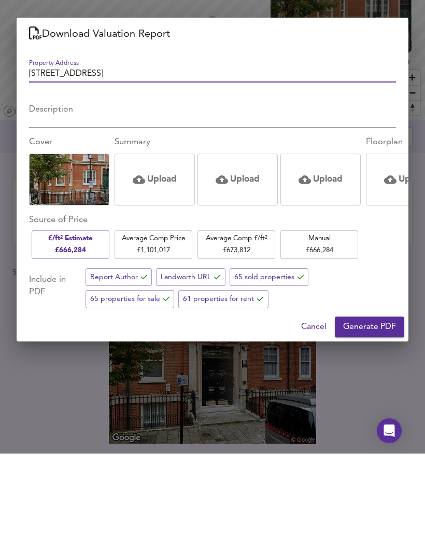
click at [143, 327] on span "Average Comp Price £ 1,101,017" at bounding box center [153, 339] width 67 height 24
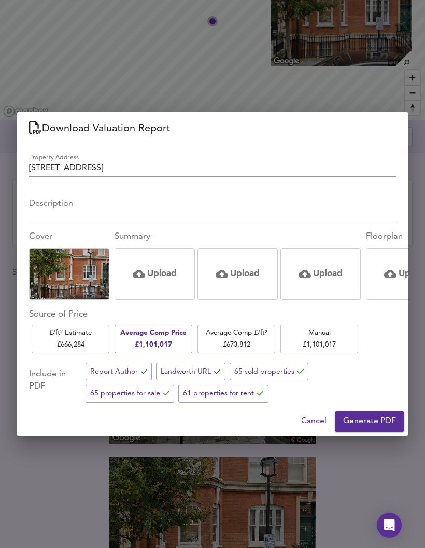
click at [72, 351] on span "£/ft² Estimate £ 666,284" at bounding box center [70, 339] width 67 height 24
click at [375, 428] on span "Generate PDF" at bounding box center [369, 421] width 53 height 15
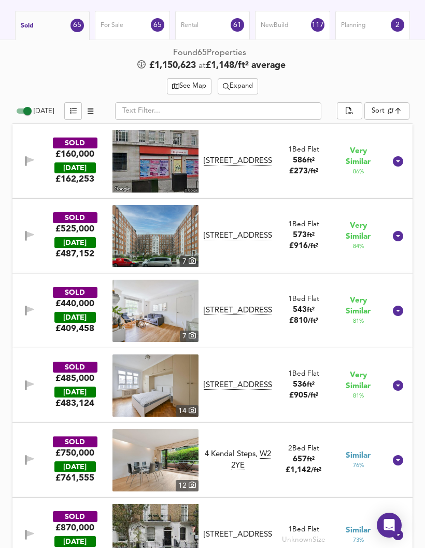
scroll to position [915, 0]
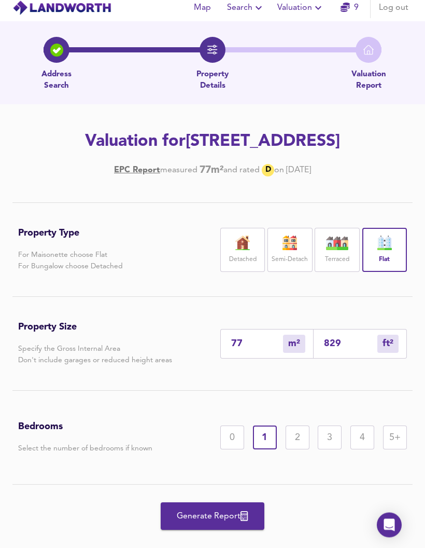
scroll to position [72, 0]
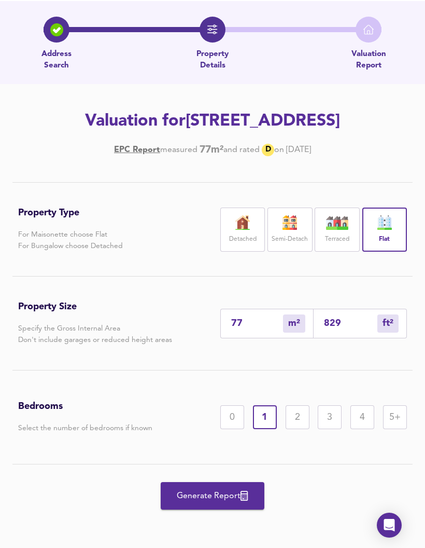
click at [300, 417] on div "2" at bounding box center [298, 417] width 24 height 24
click at [353, 318] on input "829" at bounding box center [350, 323] width 53 height 11
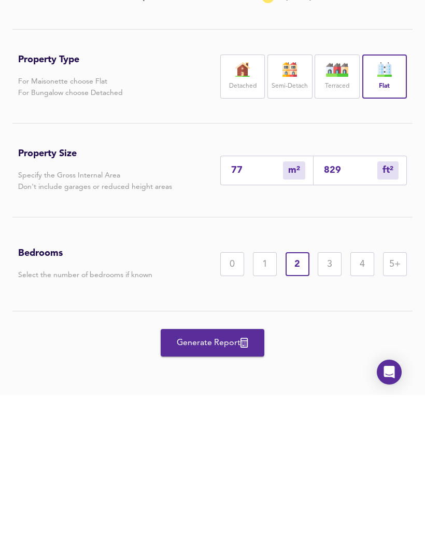
click at [350, 309] on div "829 ft² sqft" at bounding box center [360, 324] width 93 height 30
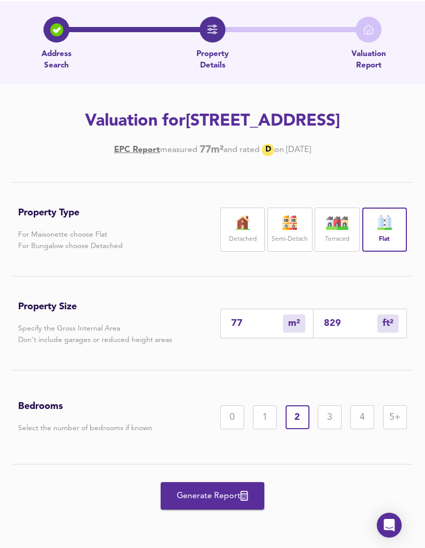
click at [340, 327] on input "829" at bounding box center [350, 323] width 53 height 11
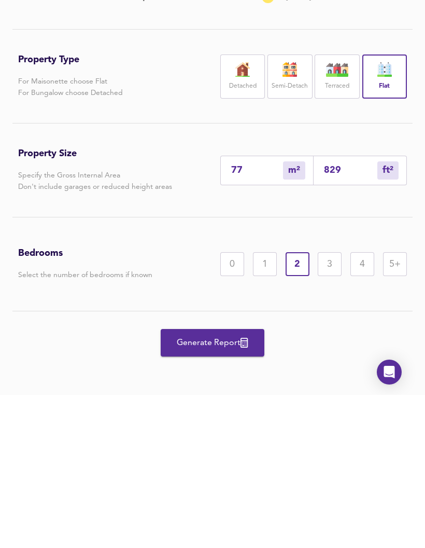
click at [338, 318] on input "829" at bounding box center [350, 323] width 53 height 11
type input "1"
type input "6"
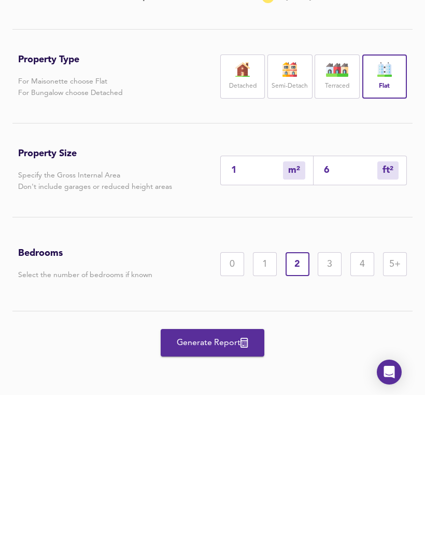
type input "61"
type input "57"
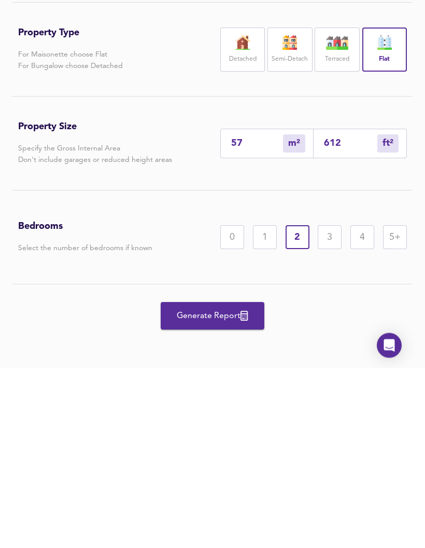
type input "612"
click at [244, 489] on span "Generate Report" at bounding box center [212, 496] width 83 height 15
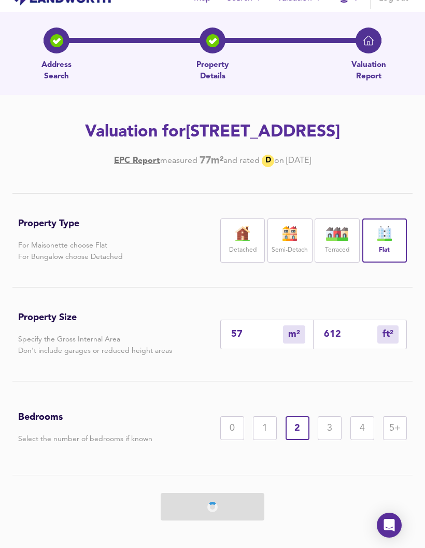
scroll to position [0, 0]
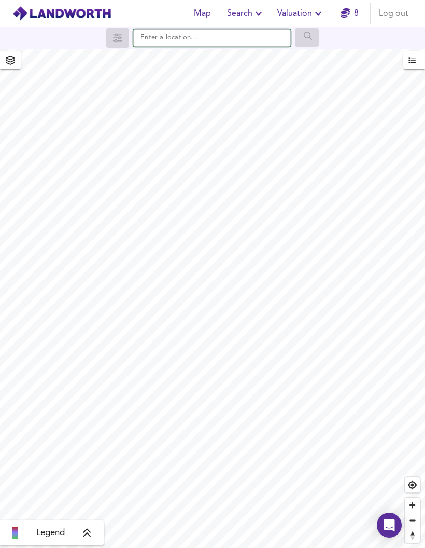
click at [160, 42] on input "text" at bounding box center [212, 38] width 158 height 18
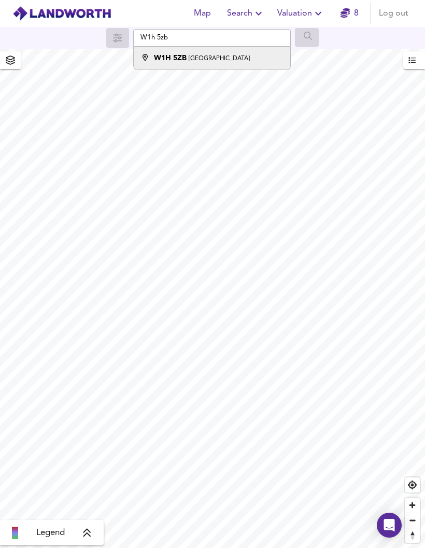
click at [167, 61] on strong "W1H 5ZB" at bounding box center [170, 57] width 33 height 7
type input "London W1H 5ZB"
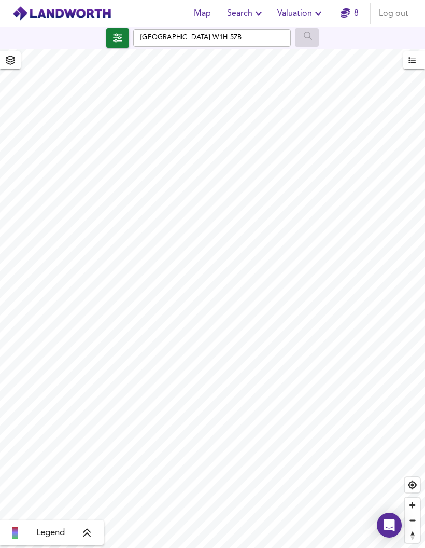
checkbox input "false"
checkbox input "true"
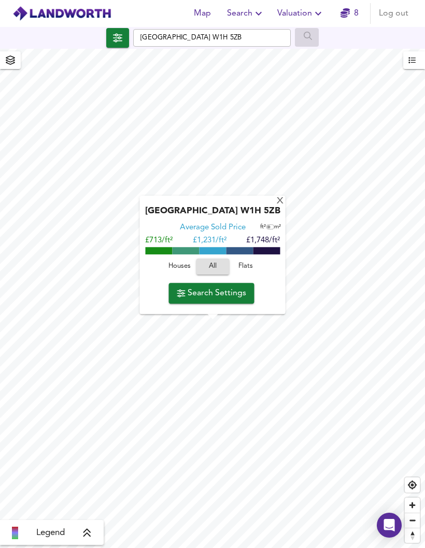
click at [305, 13] on span "Valuation" at bounding box center [300, 13] width 47 height 15
click at [328, 36] on li "New Valuation Report" at bounding box center [301, 37] width 124 height 19
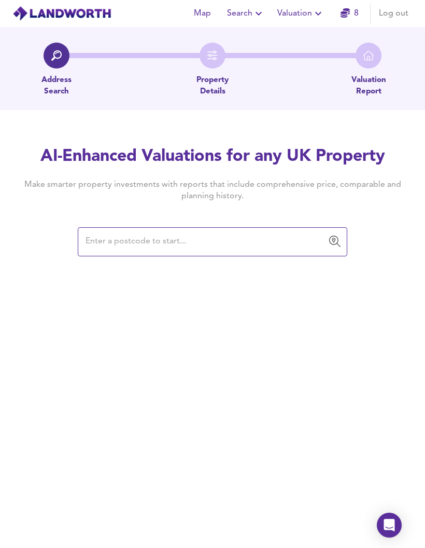
click at [308, 18] on span "Valuation" at bounding box center [300, 13] width 47 height 15
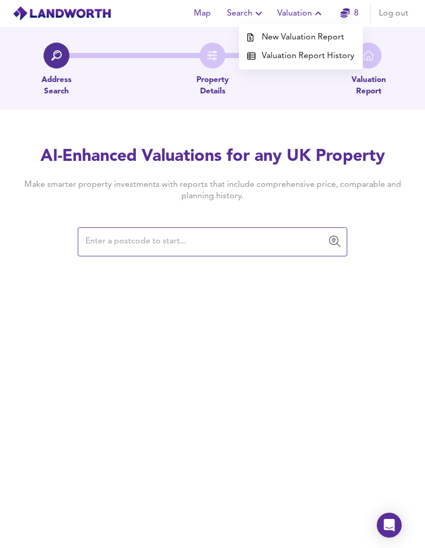
click at [316, 57] on li "Valuation Report History" at bounding box center [301, 56] width 124 height 19
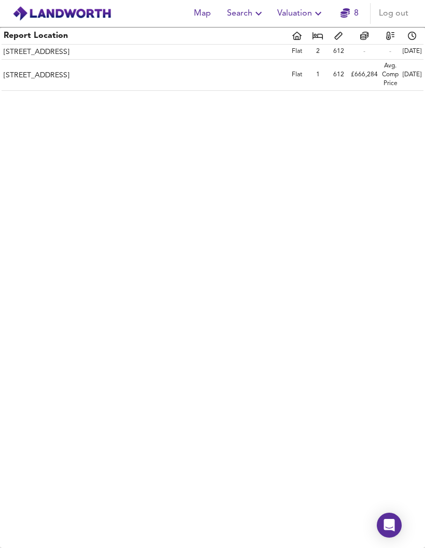
click at [306, 18] on span "Valuation" at bounding box center [300, 13] width 47 height 15
click at [317, 37] on li "New Valuation Report" at bounding box center [301, 37] width 124 height 19
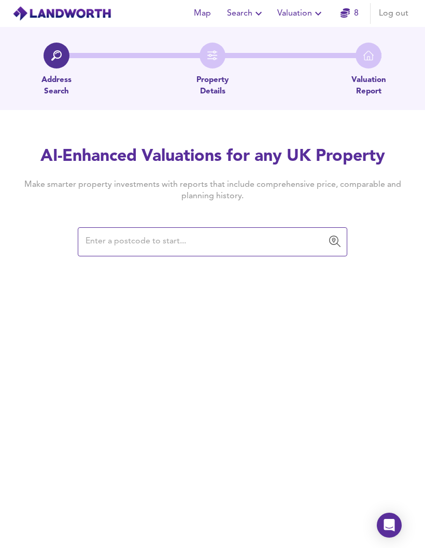
click at [310, 15] on span "Valuation" at bounding box center [300, 13] width 47 height 15
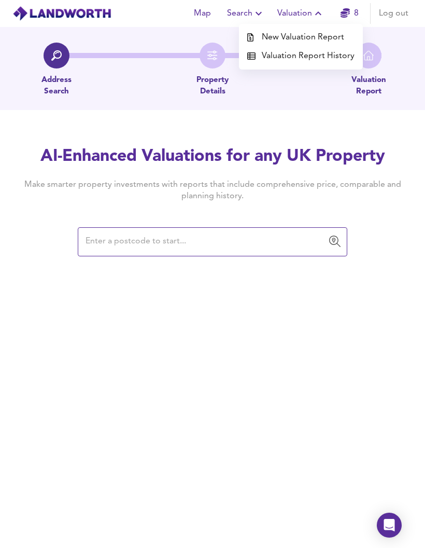
click at [325, 51] on li "Valuation Report History" at bounding box center [301, 56] width 124 height 19
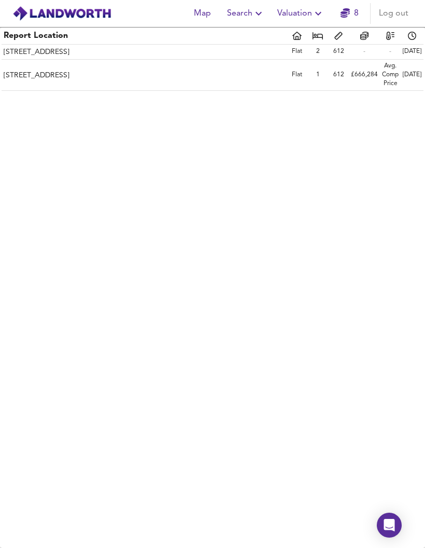
click at [300, 16] on span "Valuation" at bounding box center [300, 13] width 47 height 15
click at [307, 35] on li "New Valuation Report" at bounding box center [301, 37] width 124 height 19
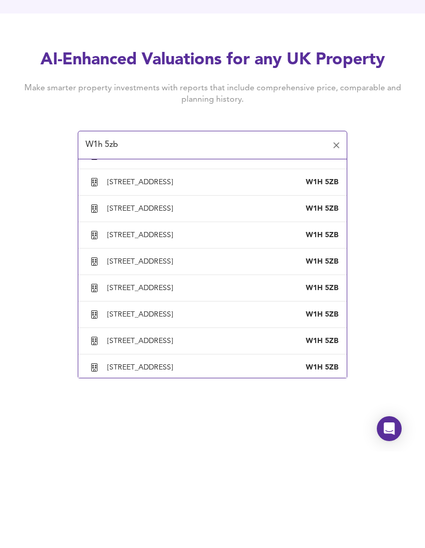
scroll to position [71, 0]
click at [177, 326] on div "Flat 33a, Cumberland Mansions, Nutford Place, London, City Of Westminster" at bounding box center [142, 330] width 70 height 9
type input "Flat 33a, Cumberland Mansions, Nutford Place, London, City Of Westminster"
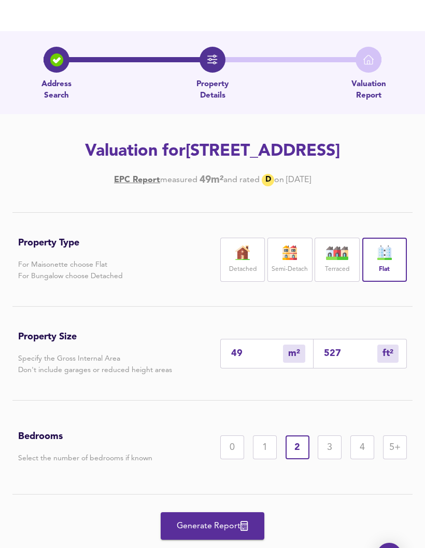
scroll to position [41, 0]
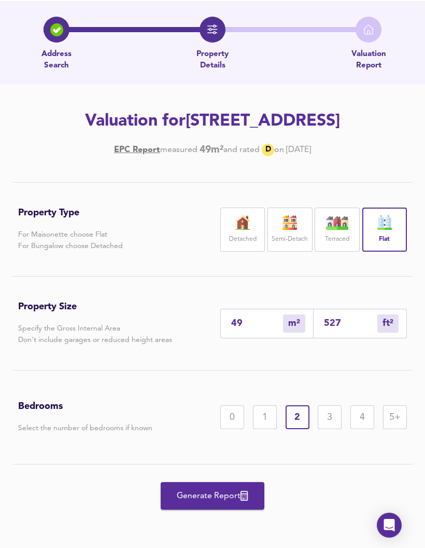
click at [350, 329] on input "527" at bounding box center [350, 323] width 53 height 11
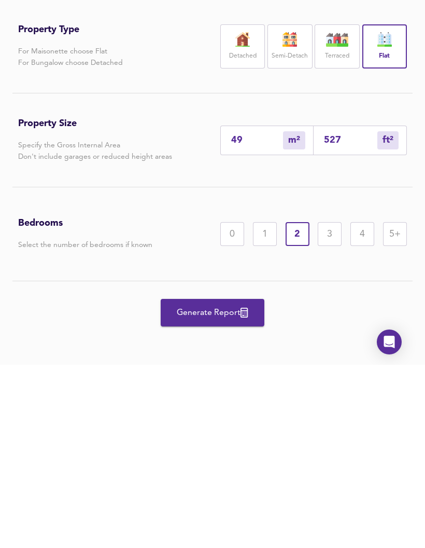
click at [348, 318] on input "527" at bounding box center [350, 323] width 53 height 11
type input "6"
type input "61"
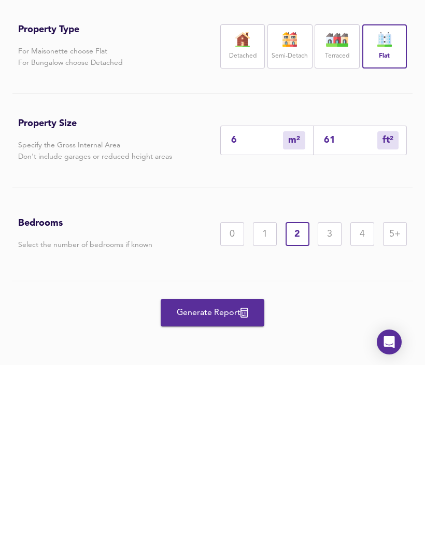
type input "57"
type input "617"
click at [241, 482] on button "Generate Report" at bounding box center [213, 495] width 104 height 27
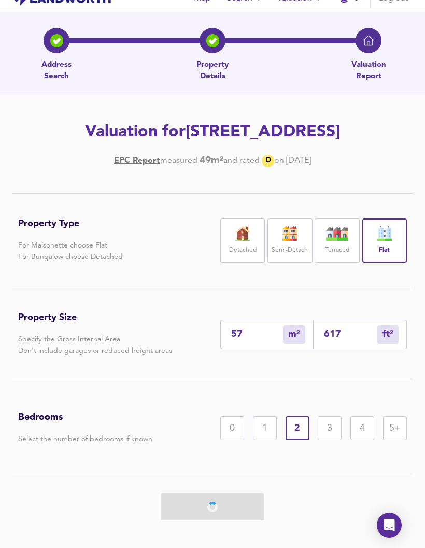
scroll to position [0, 0]
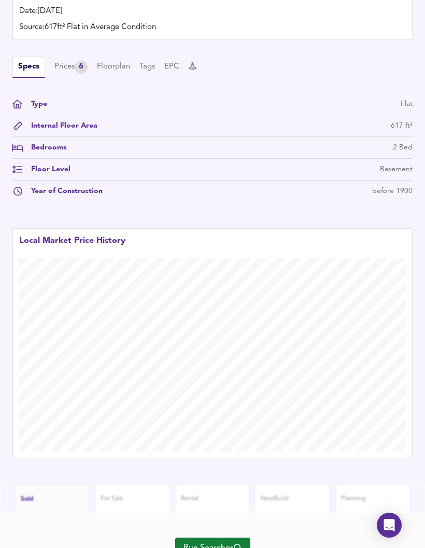
scroll to position [342, 0]
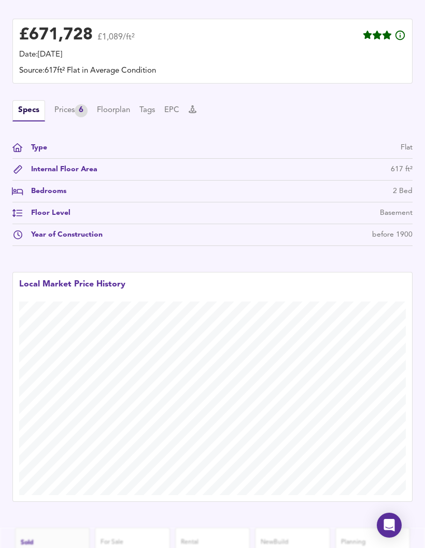
click at [64, 114] on div "Prices 6" at bounding box center [70, 110] width 33 height 13
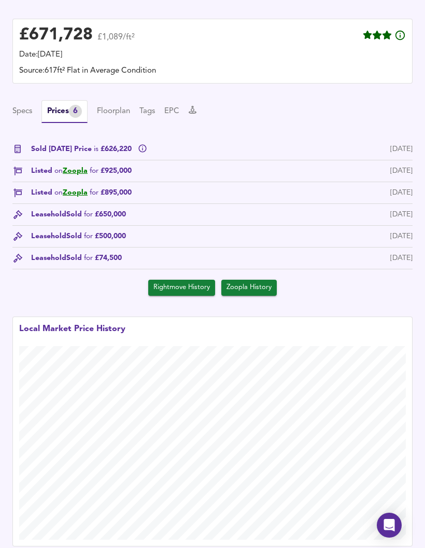
click at [142, 148] on icon at bounding box center [143, 149] width 8 height 8
click at [29, 128] on div "Specs Prices 6 Floorplan Tags EPC Sold Today Price is £626,220 13 Oct 2025 List…" at bounding box center [212, 198] width 400 height 196
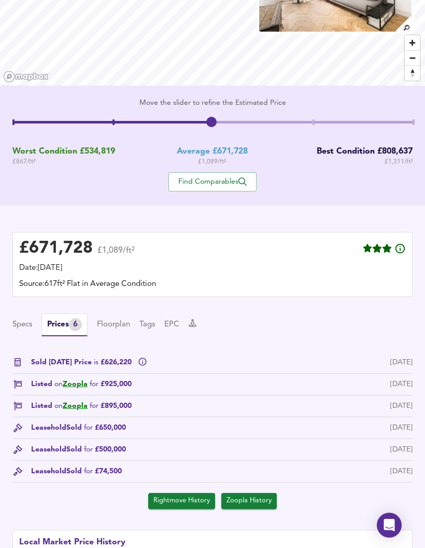
scroll to position [0, 0]
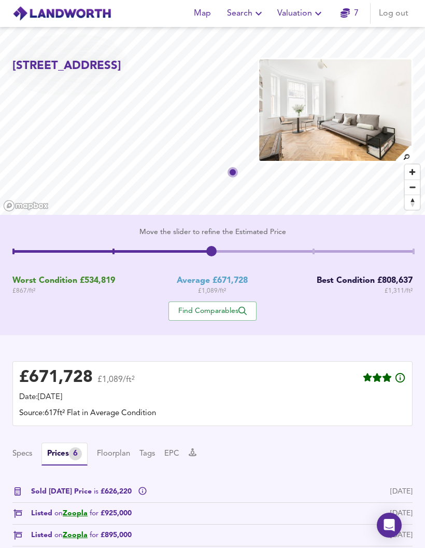
click at [298, 12] on span "Valuation" at bounding box center [300, 13] width 47 height 15
click at [318, 51] on li "Valuation Report History" at bounding box center [301, 56] width 124 height 19
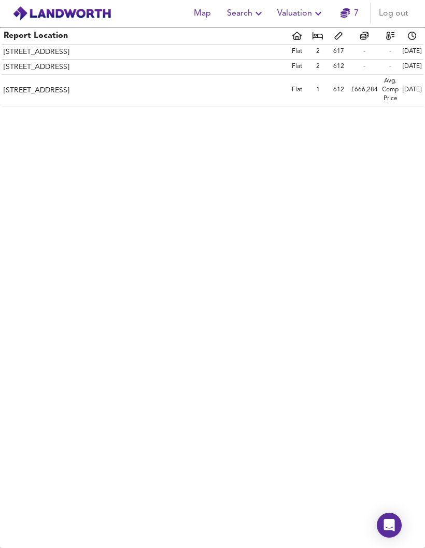
click at [25, 104] on th "Flat 32a, Cumberland Mansions, Nutford Place, London, City Of Westminster, W1H …" at bounding box center [144, 90] width 285 height 31
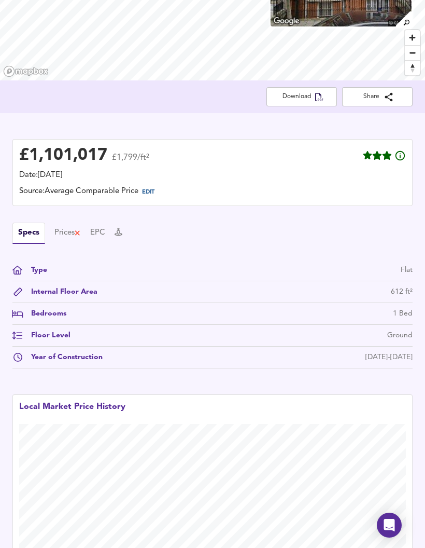
scroll to position [137, 0]
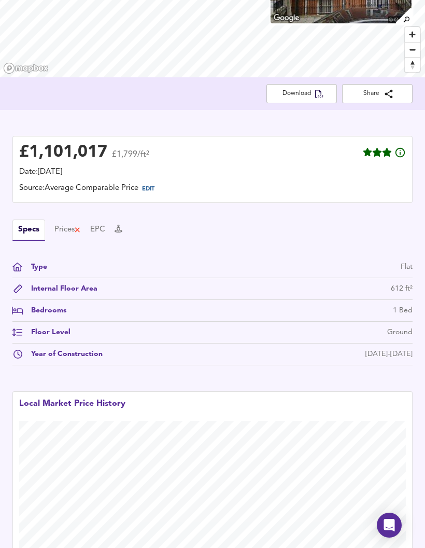
click at [145, 189] on span "EDIT" at bounding box center [148, 189] width 12 height 6
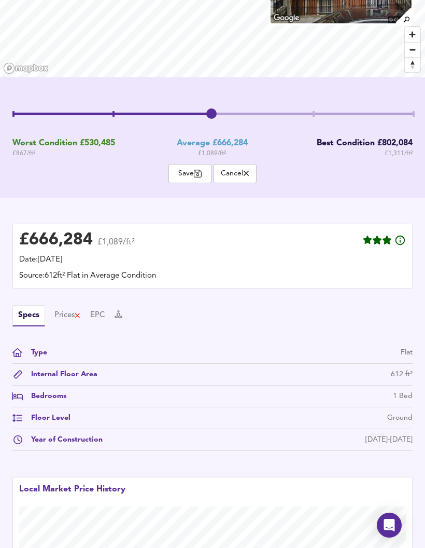
click at [242, 176] on span "Cancel" at bounding box center [235, 174] width 32 height 10
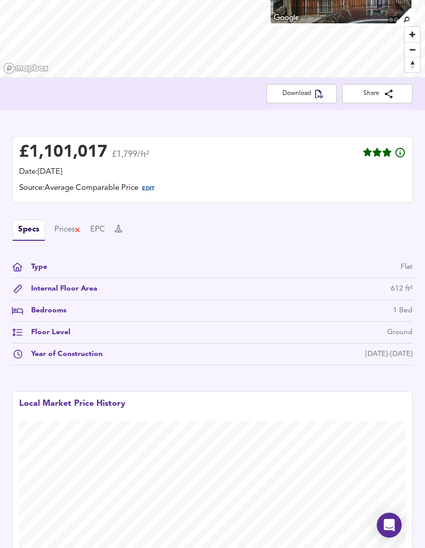
click at [145, 191] on span "EDIT" at bounding box center [148, 189] width 12 height 6
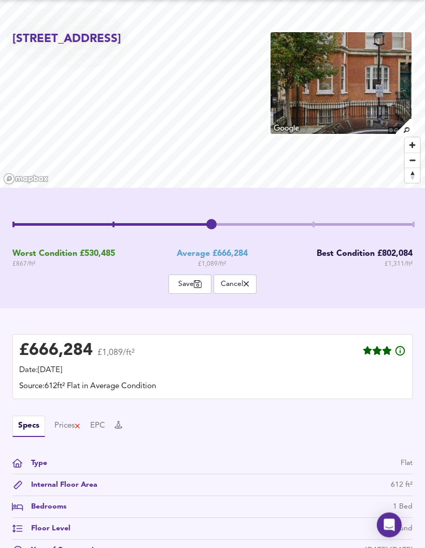
scroll to position [0, 0]
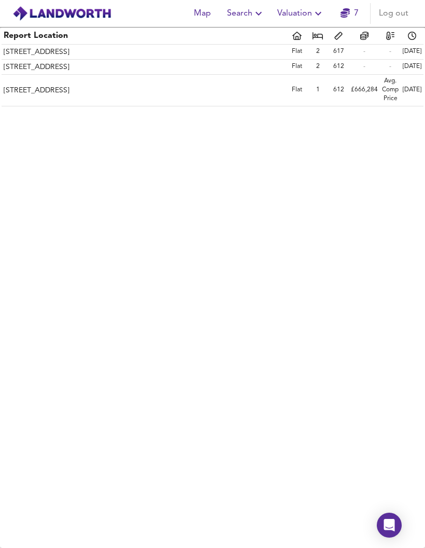
click at [249, 7] on span "Search" at bounding box center [246, 13] width 38 height 15
click at [263, 34] on li "New Search" at bounding box center [246, 37] width 103 height 19
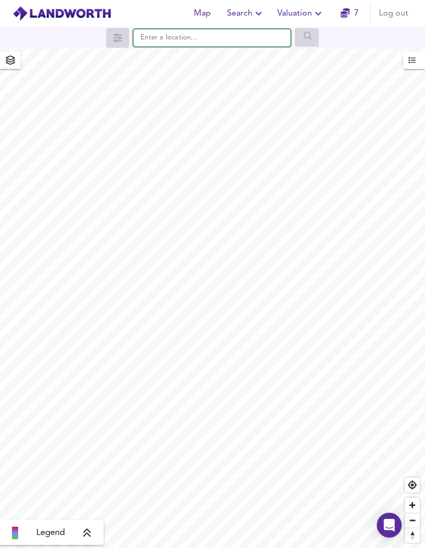
click at [149, 29] on input "text" at bounding box center [212, 38] width 158 height 18
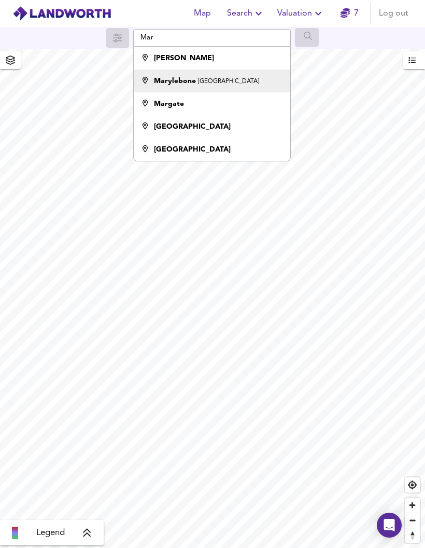
click at [172, 80] on strong "Marylebone" at bounding box center [175, 80] width 42 height 7
type input "Marylebone, [GEOGRAPHIC_DATA]"
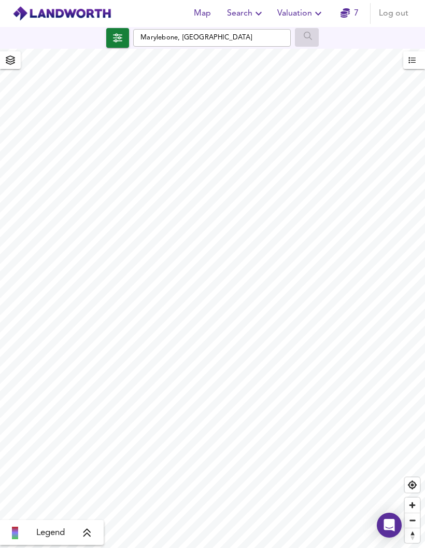
checkbox input "false"
checkbox input "true"
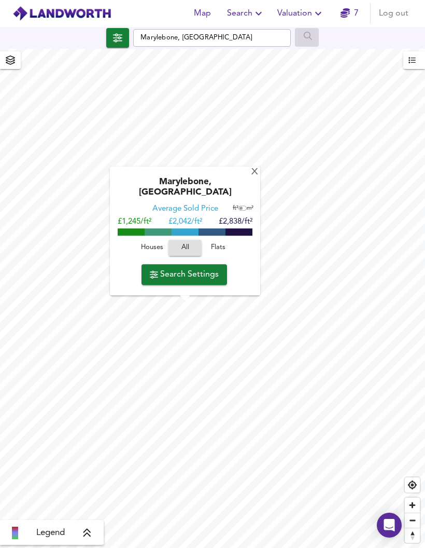
click at [250, 177] on div "X" at bounding box center [254, 173] width 9 height 10
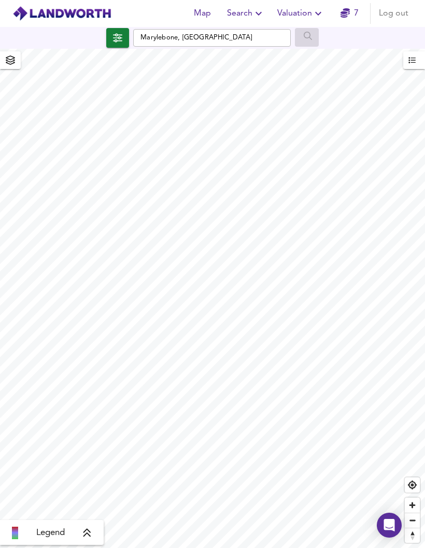
click at [117, 37] on icon "button" at bounding box center [117, 37] width 9 height 9
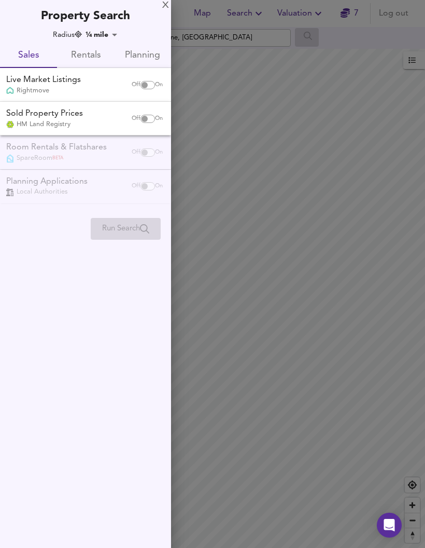
click at [149, 87] on input "checkbox" at bounding box center [144, 85] width 25 height 8
checkbox input "true"
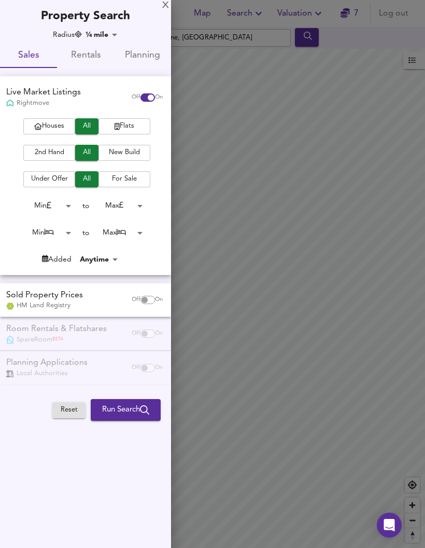
click at [139, 407] on span "Run Search" at bounding box center [125, 409] width 47 height 13
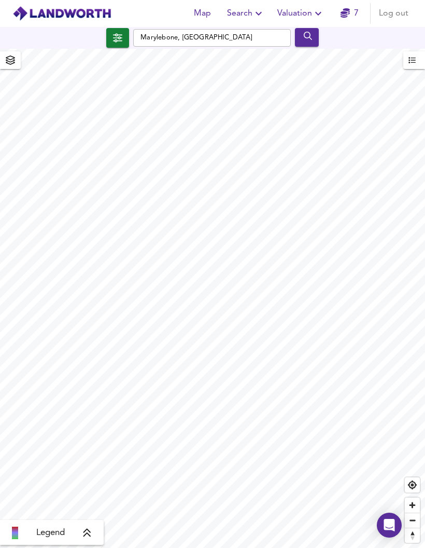
click at [304, 39] on icon "submit" at bounding box center [308, 36] width 9 height 9
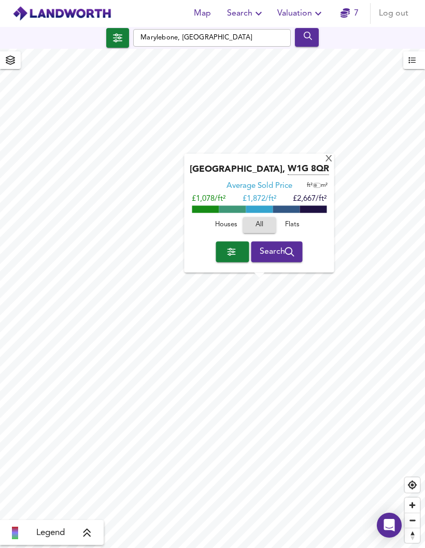
click at [283, 251] on span "Search" at bounding box center [277, 251] width 35 height 15
click at [291, 253] on icon "button" at bounding box center [289, 251] width 9 height 9
click at [327, 161] on div "X" at bounding box center [329, 160] width 9 height 10
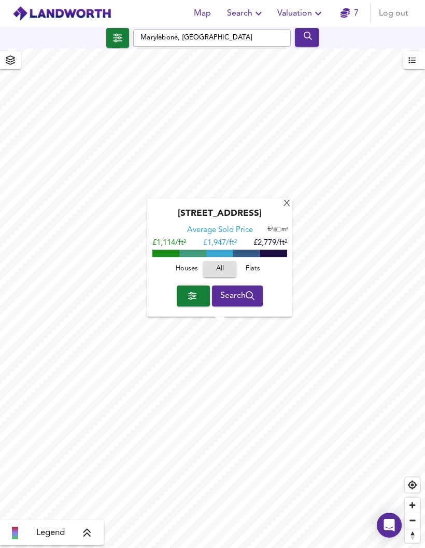
click at [242, 295] on span "Search" at bounding box center [237, 295] width 35 height 15
click at [247, 290] on span "Search" at bounding box center [237, 295] width 35 height 15
click at [19, 51] on button "button" at bounding box center [10, 60] width 21 height 18
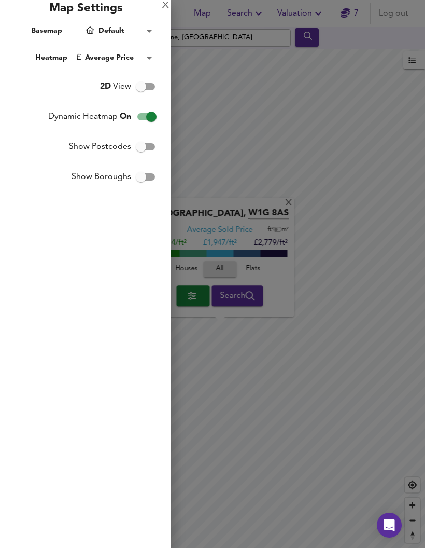
click at [163, 9] on div "X" at bounding box center [165, 5] width 7 height 7
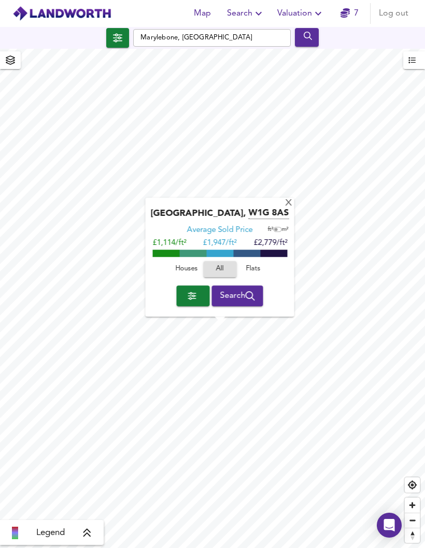
click at [115, 40] on icon "button" at bounding box center [117, 38] width 9 height 8
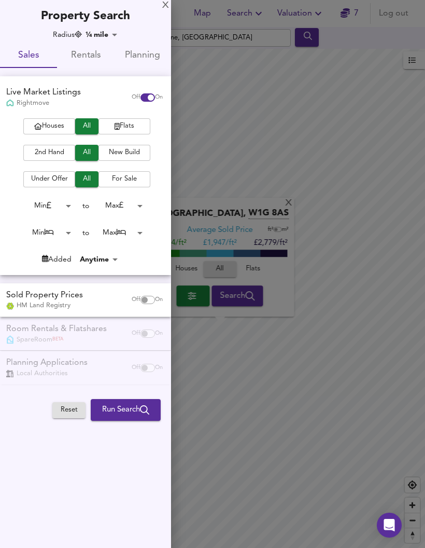
click at [148, 297] on input "checkbox" at bounding box center [144, 300] width 25 height 8
checkbox input "true"
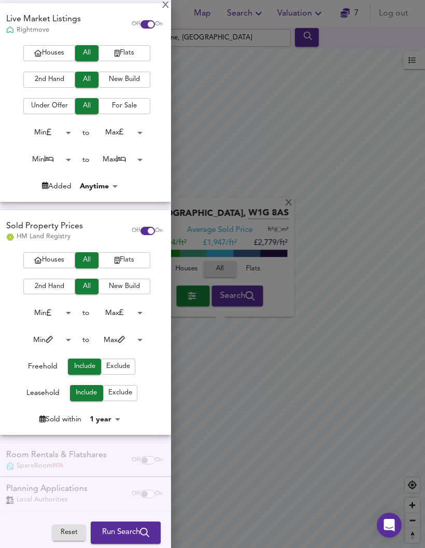
scroll to position [71, 0]
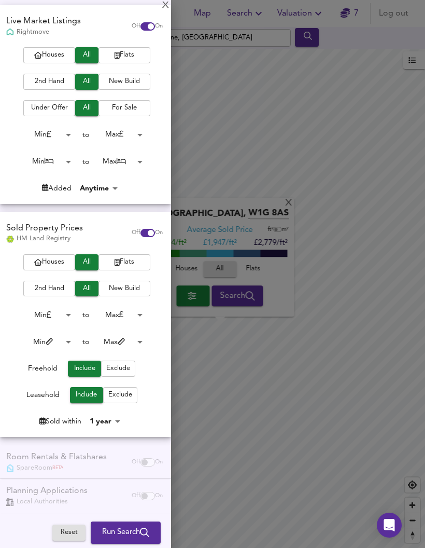
click at [127, 523] on button "Run Search" at bounding box center [126, 533] width 70 height 22
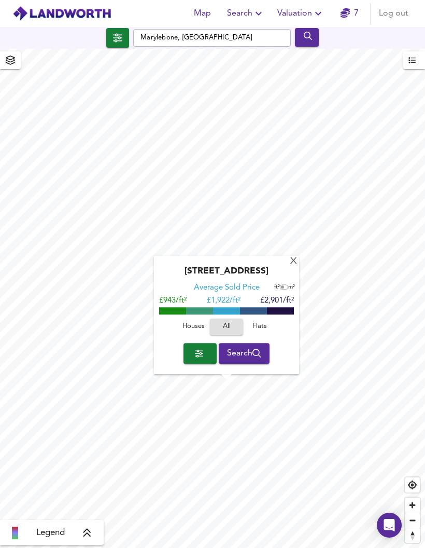
click at [111, 29] on button "button" at bounding box center [117, 38] width 23 height 20
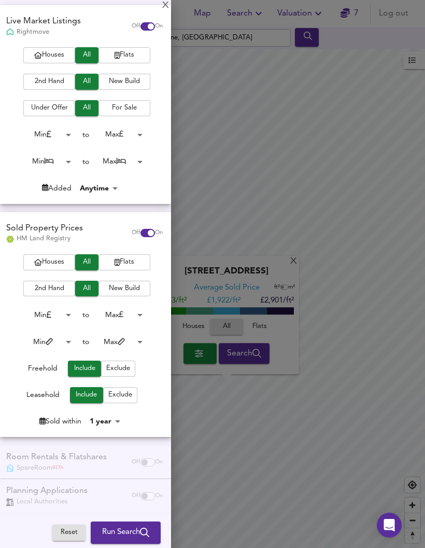
click at [133, 13] on div "Live Market Listings Rightmove Off On" at bounding box center [85, 26] width 171 height 42
checkbox input "false"
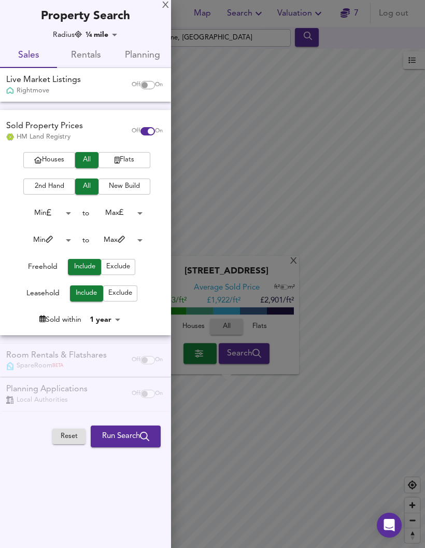
scroll to position [0, 0]
click at [133, 122] on div "Off On" at bounding box center [147, 131] width 44 height 21
checkbox input "false"
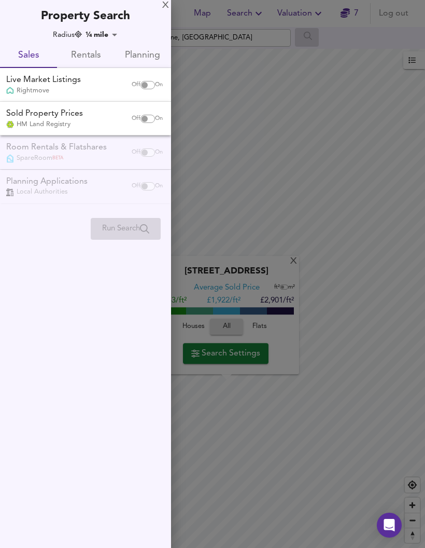
click at [189, 133] on div at bounding box center [212, 274] width 425 height 548
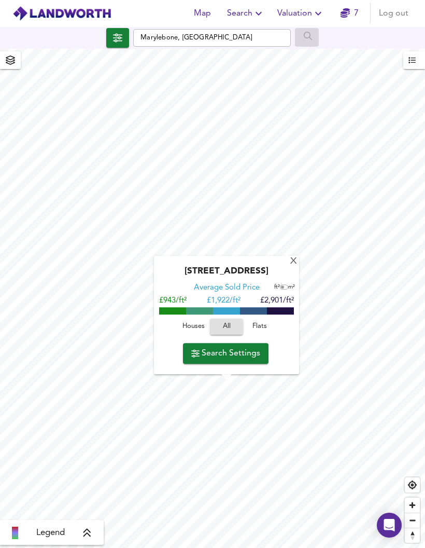
click at [248, 352] on span "Search Settings" at bounding box center [225, 353] width 69 height 15
click at [244, 354] on span "Search Settings" at bounding box center [225, 353] width 69 height 15
click at [106, 31] on button "button" at bounding box center [117, 38] width 23 height 20
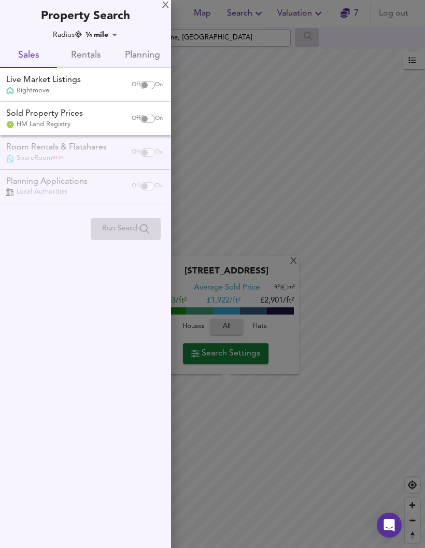
click at [142, 59] on span "Planning" at bounding box center [142, 56] width 45 height 16
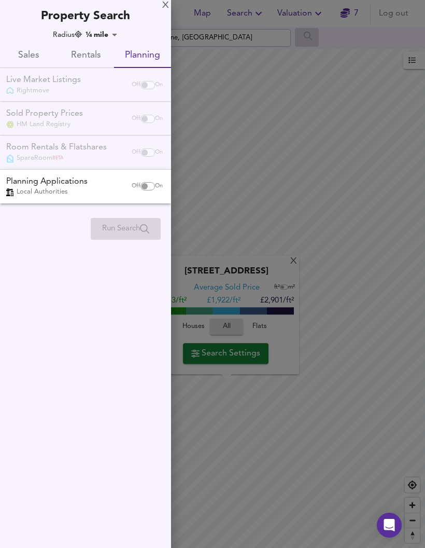
click at [137, 187] on input "checkbox" at bounding box center [144, 186] width 25 height 8
checkbox input "true"
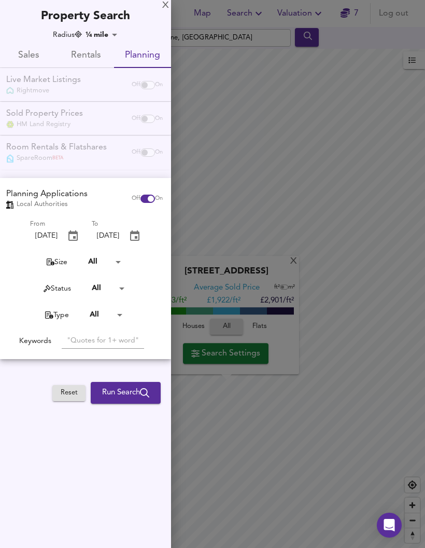
click at [145, 389] on icon "submit" at bounding box center [144, 392] width 9 height 9
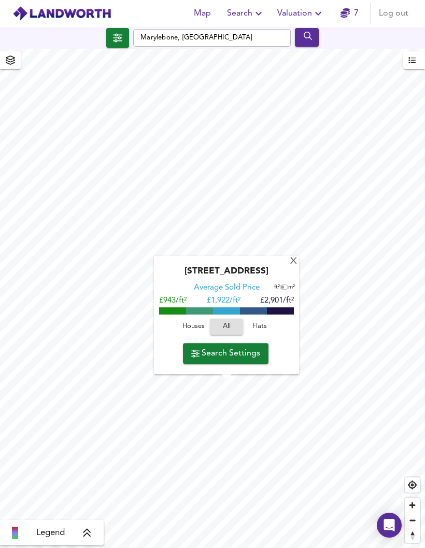
click at [247, 354] on span "Search Settings" at bounding box center [225, 353] width 69 height 15
click at [193, 326] on span "Houses" at bounding box center [193, 326] width 28 height 12
click at [230, 328] on span "All" at bounding box center [227, 326] width 28 height 12
click at [243, 352] on span "Search Settings" at bounding box center [225, 353] width 69 height 15
click at [286, 269] on div "[STREET_ADDRESS]" at bounding box center [226, 274] width 135 height 17
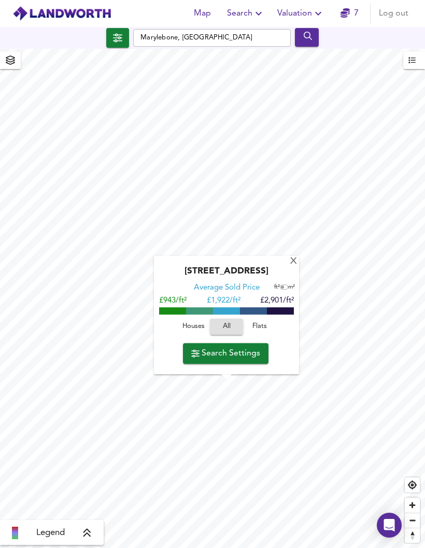
click at [285, 269] on div "[STREET_ADDRESS]" at bounding box center [226, 274] width 135 height 17
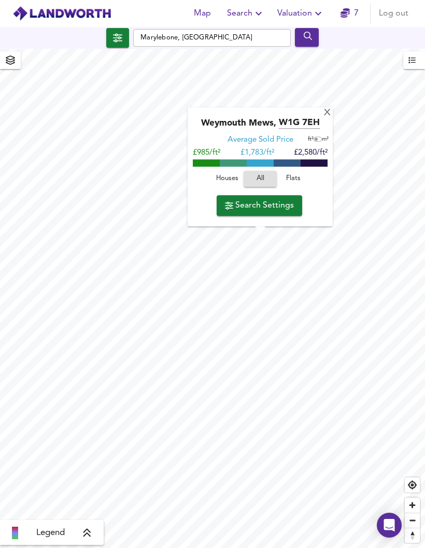
click at [303, 13] on span "Valuation" at bounding box center [300, 13] width 47 height 15
click at [204, 19] on span "Map" at bounding box center [202, 13] width 25 height 15
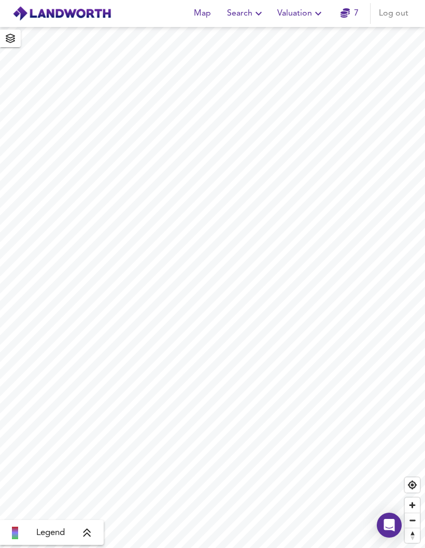
click at [412, 492] on span "Find my location" at bounding box center [412, 484] width 15 height 15
click at [391, 523] on icon "Open Intercom Messenger" at bounding box center [389, 525] width 11 height 12
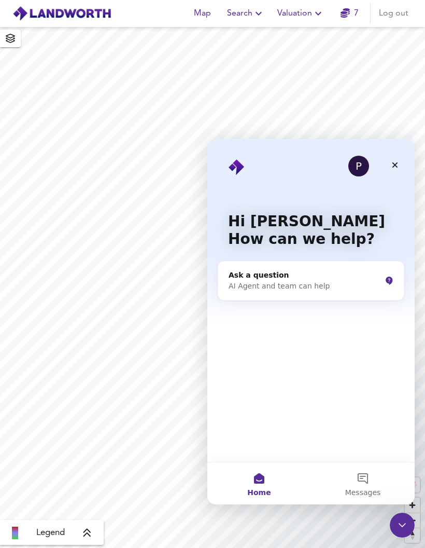
click at [341, 274] on div "Ask a question" at bounding box center [305, 275] width 152 height 11
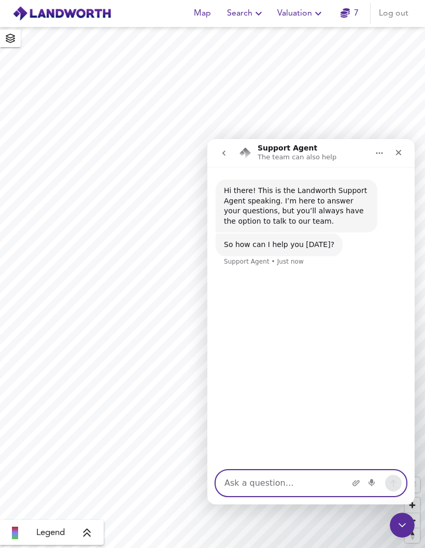
click at [289, 480] on textarea "Ask a question…" at bounding box center [311, 482] width 190 height 25
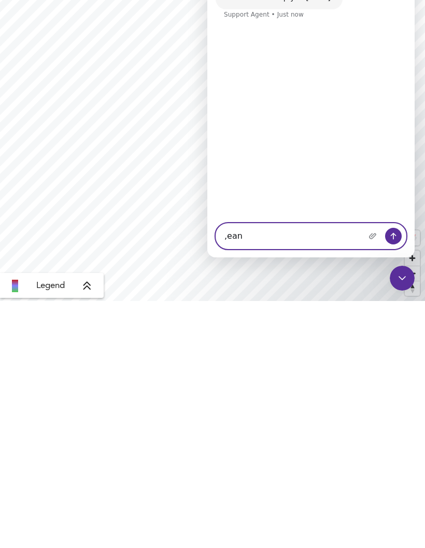
type textarea ",ean"
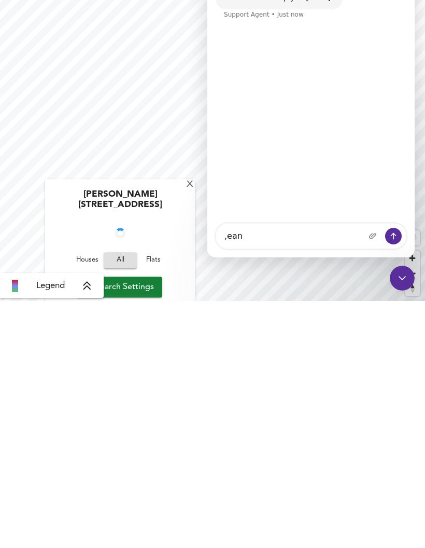
scroll to position [41, 0]
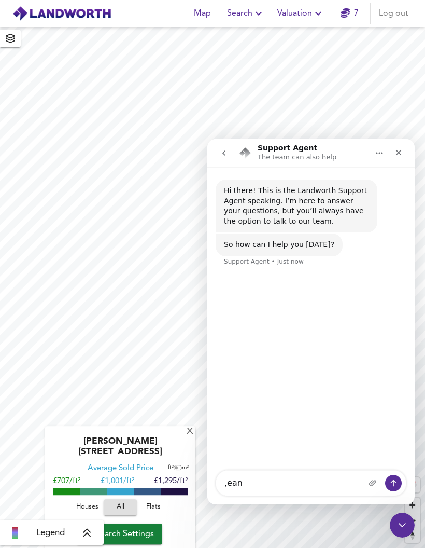
click at [402, 157] on div "Close" at bounding box center [398, 152] width 19 height 19
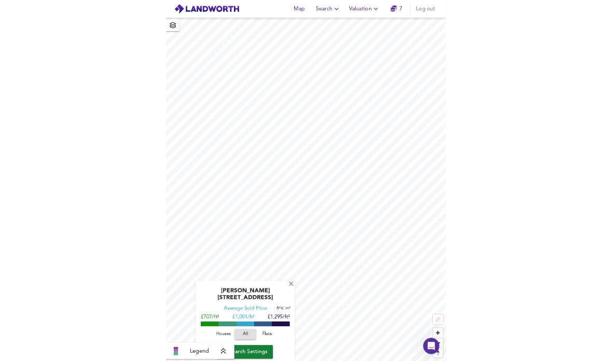
scroll to position [0, 0]
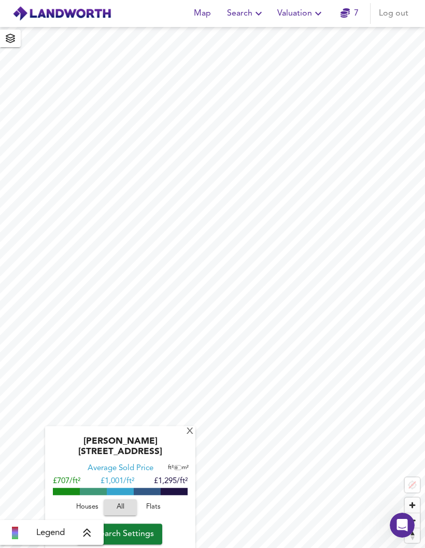
click at [87, 531] on icon at bounding box center [86, 532] width 9 height 10
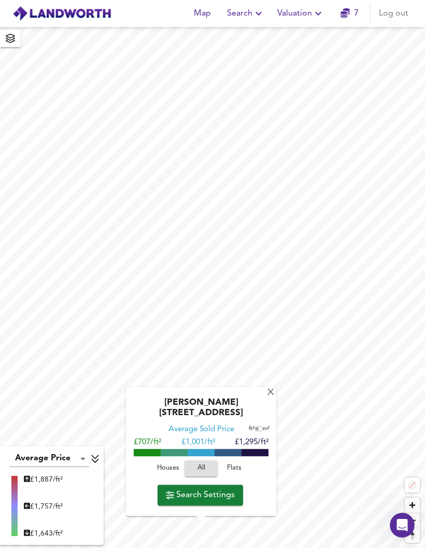
click at [267, 388] on div "X" at bounding box center [271, 393] width 9 height 10
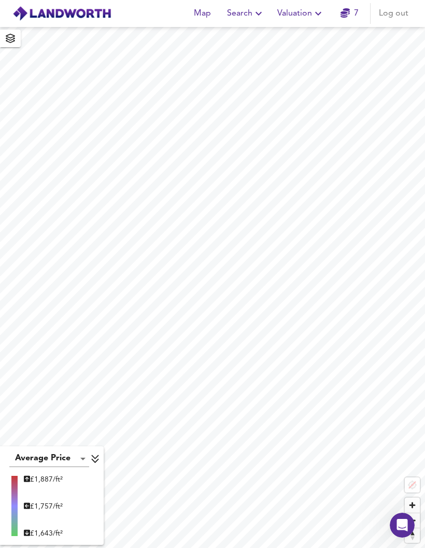
click at [63, 454] on body "Map Search Valuation 7 Log out Average Price landworth £ 1,887/ft² £ 1,757/ft² …" at bounding box center [212, 274] width 425 height 548
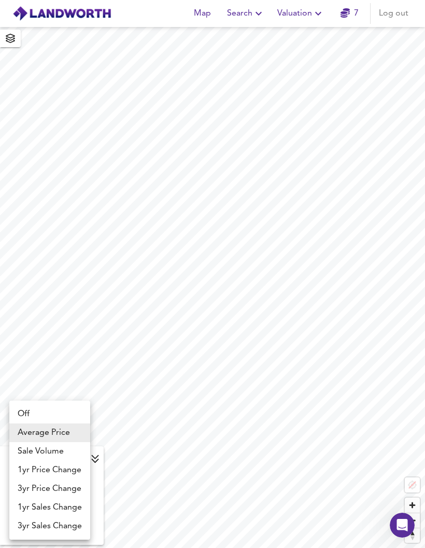
click at [30, 487] on li "3yr Price Change" at bounding box center [49, 488] width 81 height 19
type input "lwc3y"
checkbox input "false"
type input "lwc3y"
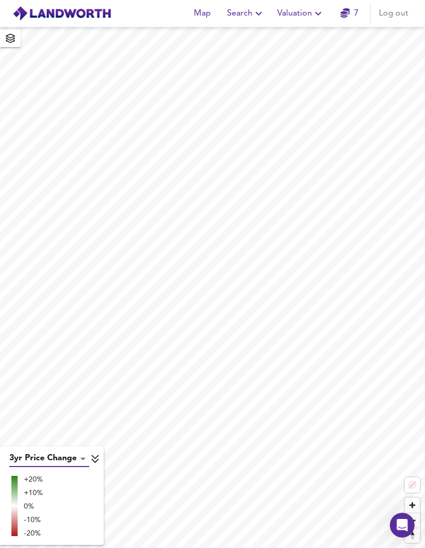
click at [52, 456] on body "Map Search Valuation 7 Log out 3yr Price Change lwc3y +20% +10% 0% -10% -20% X …" at bounding box center [212, 274] width 425 height 548
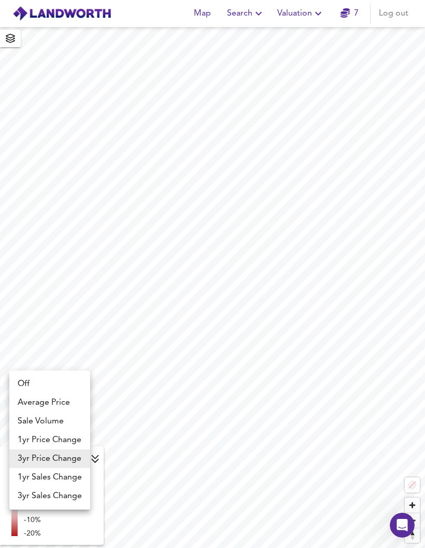
click at [32, 437] on li "1yr Price Change" at bounding box center [49, 439] width 81 height 19
type input "lwc1y"
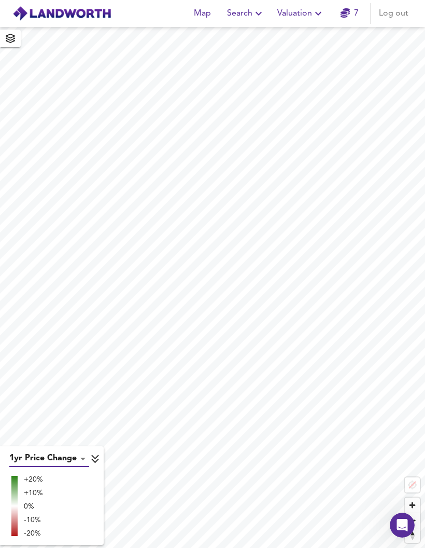
click at [47, 464] on body "Map Search Valuation 7 Log out 1yr Price Change lwc1y +20% +10% 0% -10% -20% X …" at bounding box center [212, 274] width 425 height 548
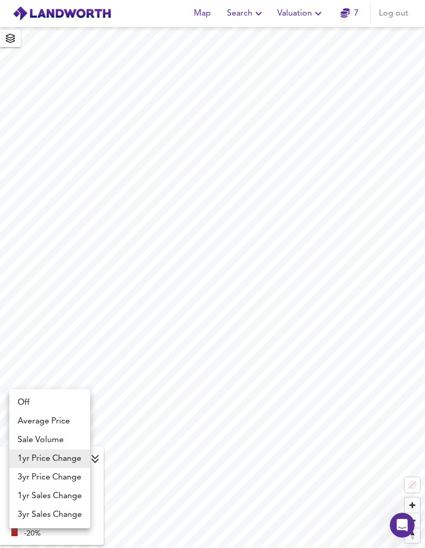
click at [32, 495] on li "1yr Sales Change" at bounding box center [49, 495] width 81 height 19
type input "sc1y"
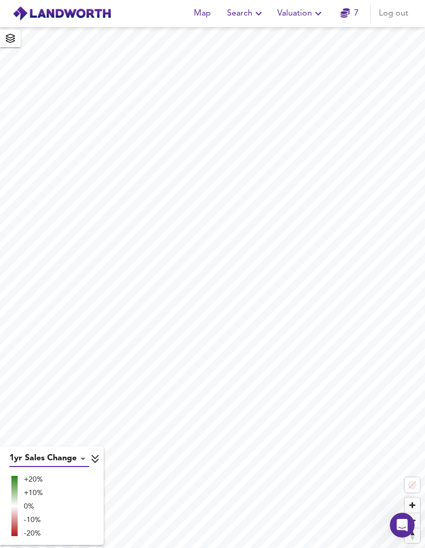
click at [37, 465] on body "Map Search Valuation 7 Log out 1yr Sales Change sc1y +20% +10% 0% -10% -20% X M…" at bounding box center [212, 274] width 425 height 548
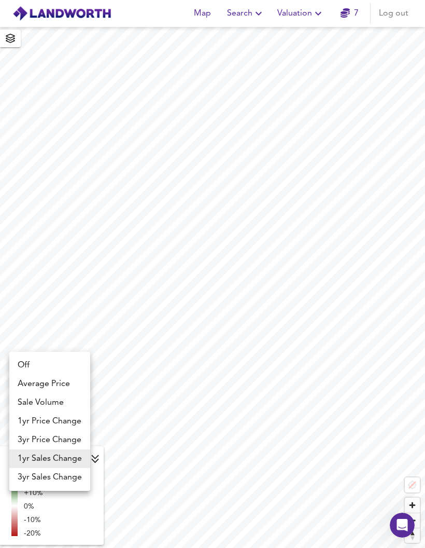
click at [28, 437] on li "3yr Price Change" at bounding box center [49, 439] width 81 height 19
type input "lwc3y"
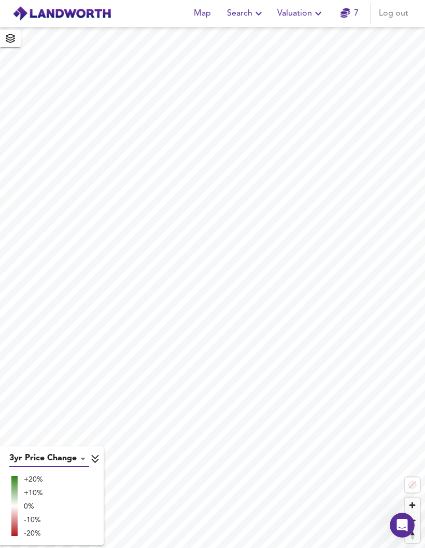
click at [67, 457] on body "Map Search Valuation 7 Log out 3yr Price Change lwc3y +20% +10% 0% -10% -20% X …" at bounding box center [212, 274] width 425 height 548
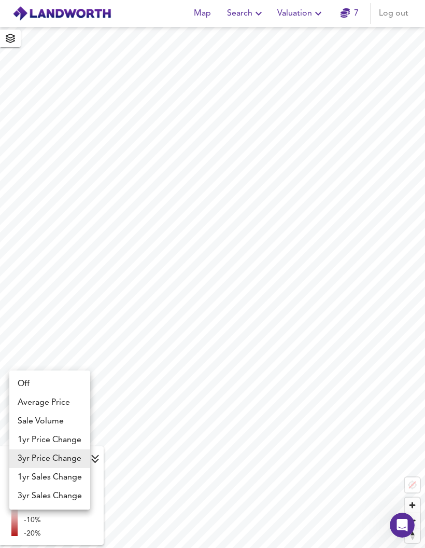
click at [27, 415] on li "Sale Volume" at bounding box center [49, 421] width 81 height 19
type input "weight"
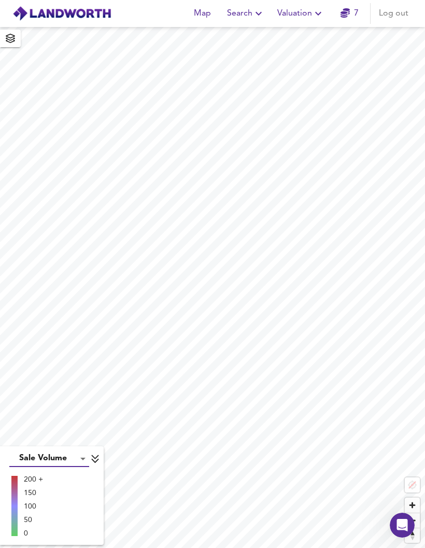
click at [45, 461] on body "Map Search Valuation 7 Log out Sale Volume weight 200 + 150 100 50 0 X Map Sett…" at bounding box center [212, 274] width 425 height 548
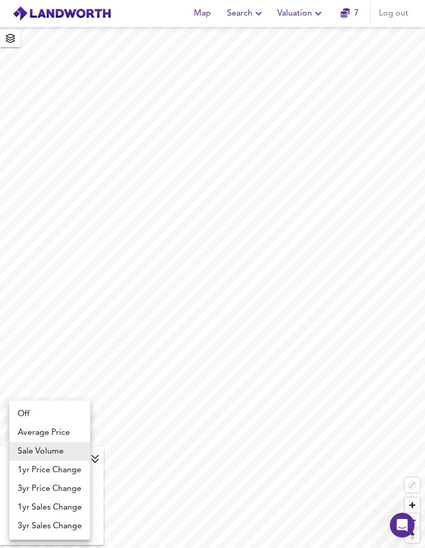
click at [24, 415] on li "Off" at bounding box center [49, 413] width 81 height 19
type input "off"
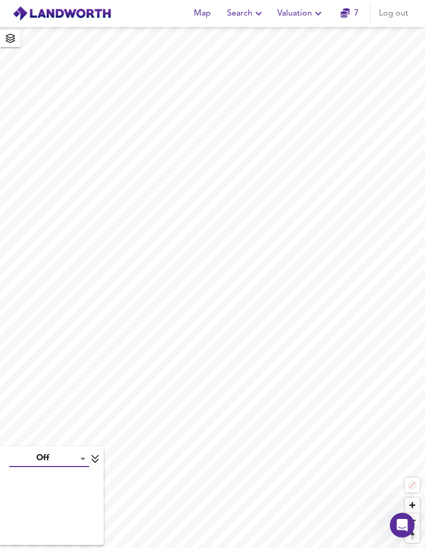
click at [40, 460] on body "Map Search Valuation 7 Log out Off off X Map Settings Basemap Default hybrid He…" at bounding box center [212, 274] width 425 height 548
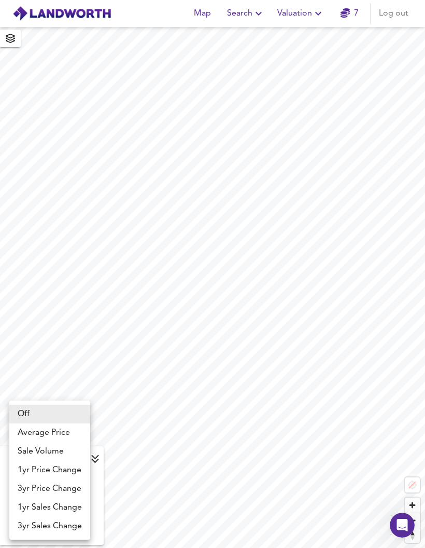
click at [28, 430] on li "Average Price" at bounding box center [49, 432] width 81 height 19
type input "landworth"
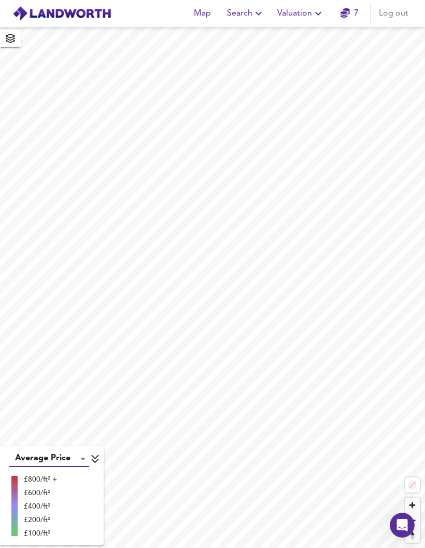
click at [38, 456] on body "Map Search Valuation 7 Log out Average Price landworth £800/ft² + £600/ft² £400…" at bounding box center [212, 274] width 425 height 548
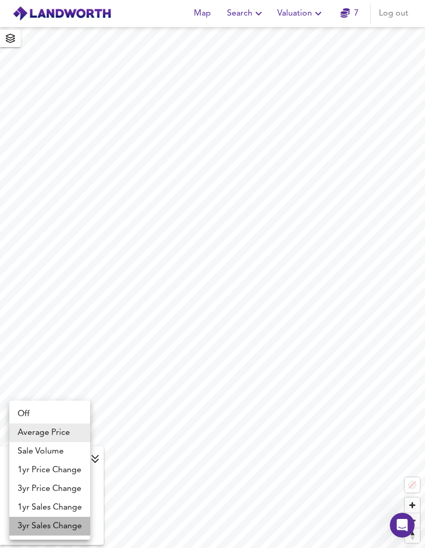
click at [57, 525] on li "3yr Sales Change" at bounding box center [49, 526] width 81 height 19
type input "sc3y"
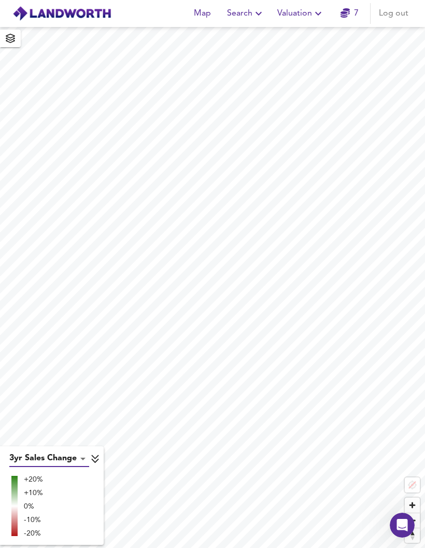
click at [88, 455] on body "Map Search Valuation 7 Log out 3yr Sales Change sc3y +20% +10% 0% -10% -20% X M…" at bounding box center [212, 274] width 425 height 548
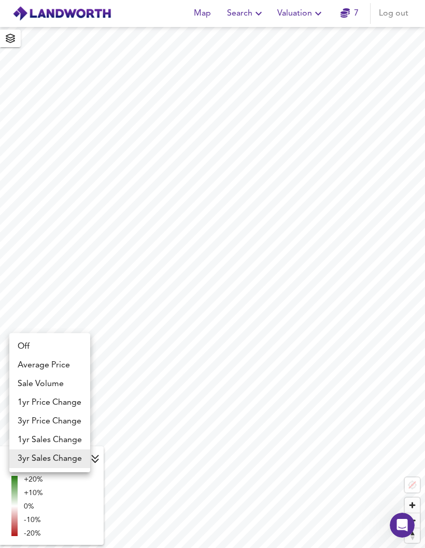
click at [30, 346] on li "Off" at bounding box center [49, 346] width 81 height 19
type input "off"
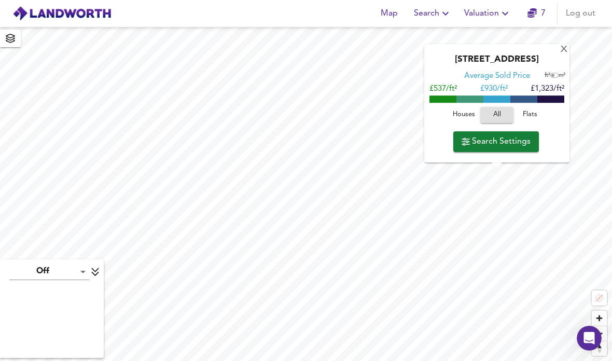
click at [425, 44] on div "The Cut, SE1 8LF Average Sold Price ft² m² £537/ft² £ 930/ft² £1,323/ft² Houses…" at bounding box center [496, 103] width 145 height 118
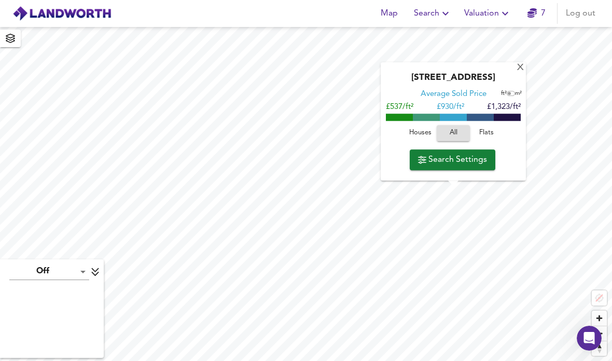
click at [99, 268] on icon at bounding box center [95, 272] width 9 height 10
click at [425, 12] on icon "button" at bounding box center [531, 12] width 9 height 9
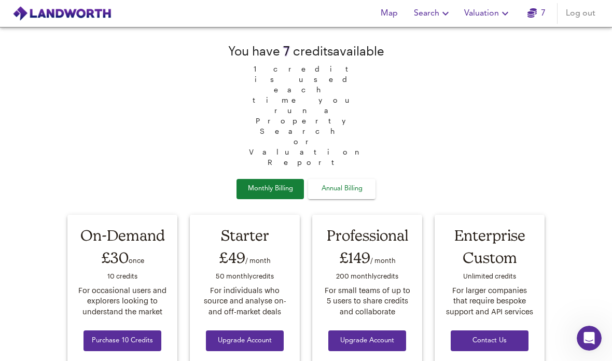
click at [425, 16] on span "Search" at bounding box center [433, 13] width 38 height 15
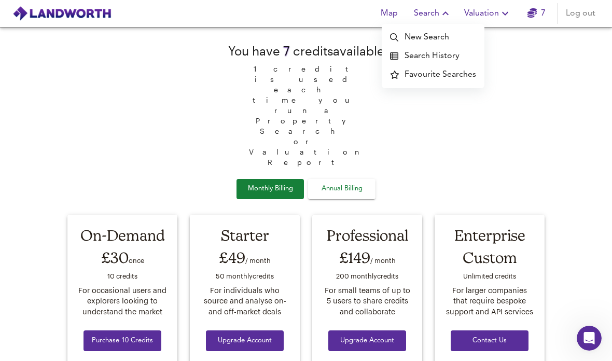
click at [425, 37] on li "New Search" at bounding box center [433, 37] width 103 height 19
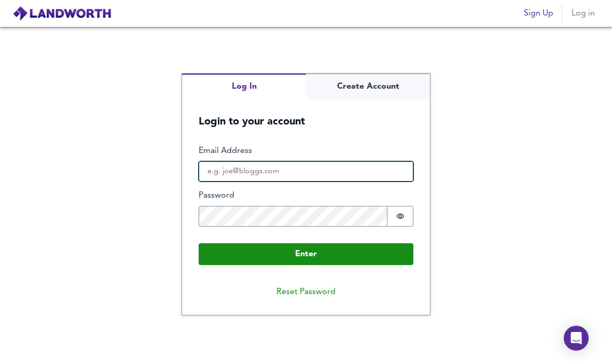
click at [382, 182] on input "Email Address" at bounding box center [306, 171] width 215 height 21
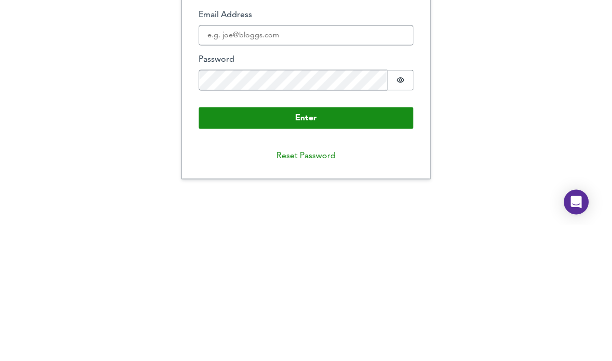
click at [481, 54] on div "Log In Create Account Login to your account Enter Email Address Password Passwo…" at bounding box center [306, 194] width 612 height 334
